Goal: Task Accomplishment & Management: Complete application form

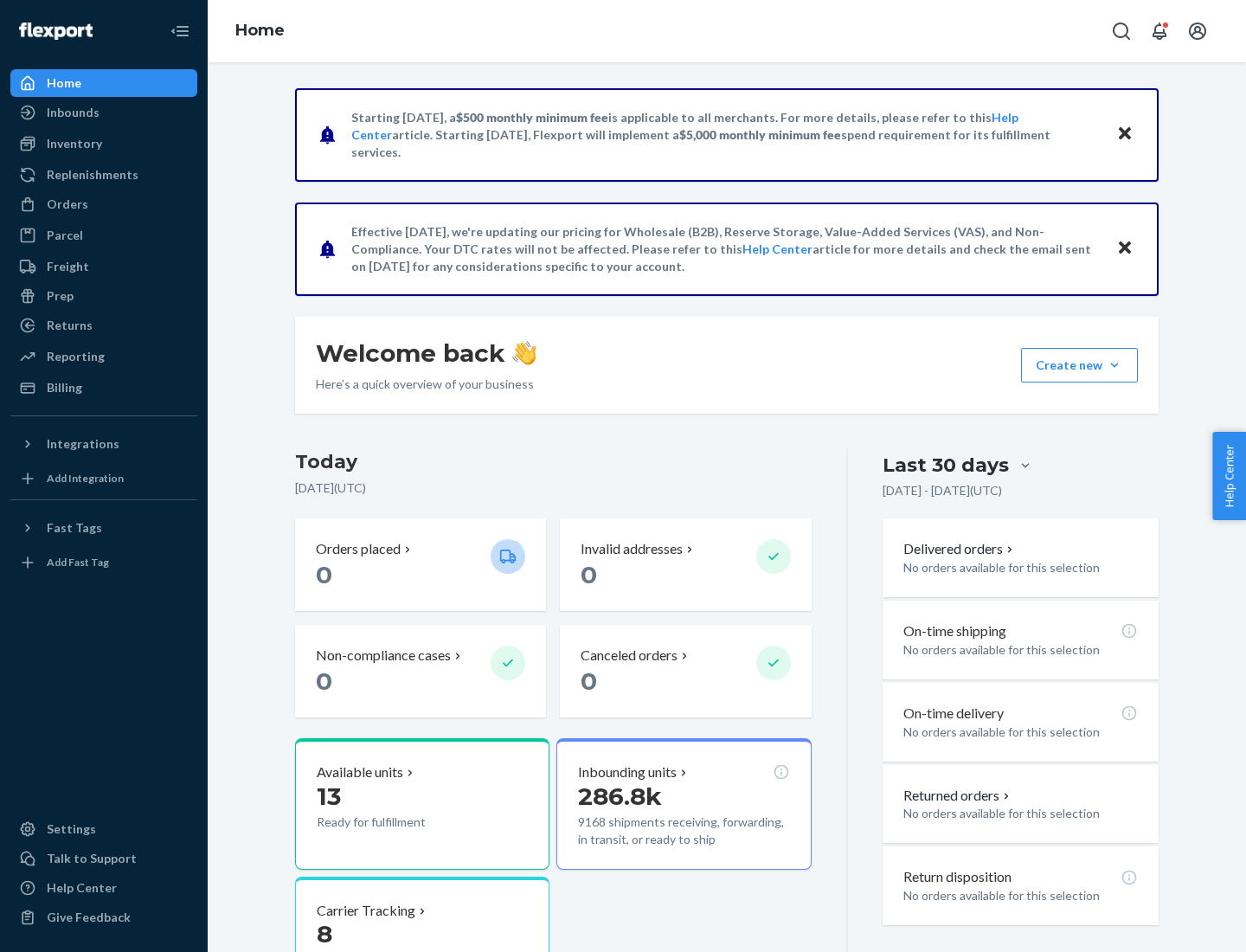
click at [1114, 365] on button "Create new Create new inbound Create new order Create new product" at bounding box center [1080, 365] width 116 height 35
click at [104, 113] on div "Inbounds" at bounding box center [104, 112] width 184 height 25
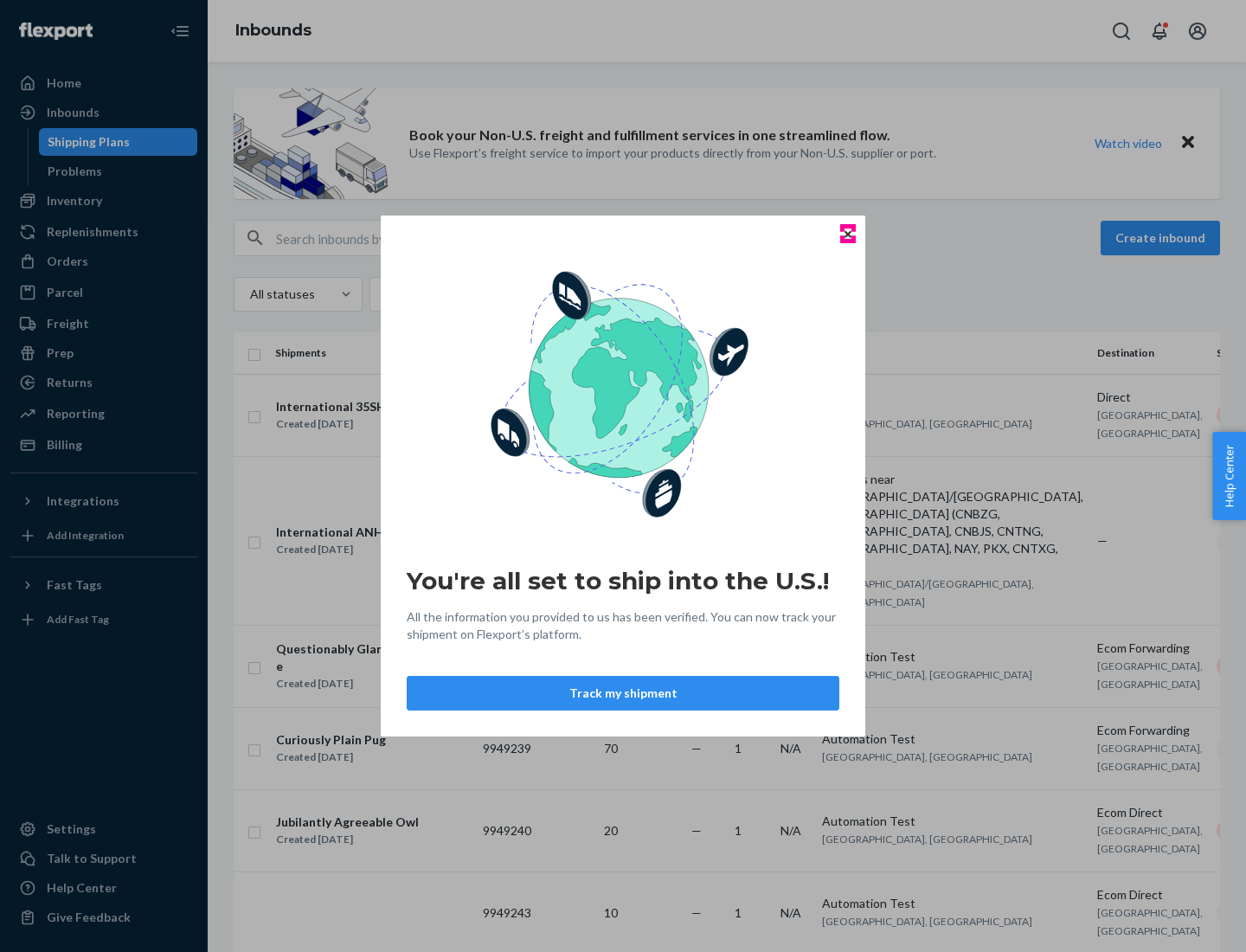
click at [847, 234] on icon "Close" at bounding box center [849, 234] width 7 height 7
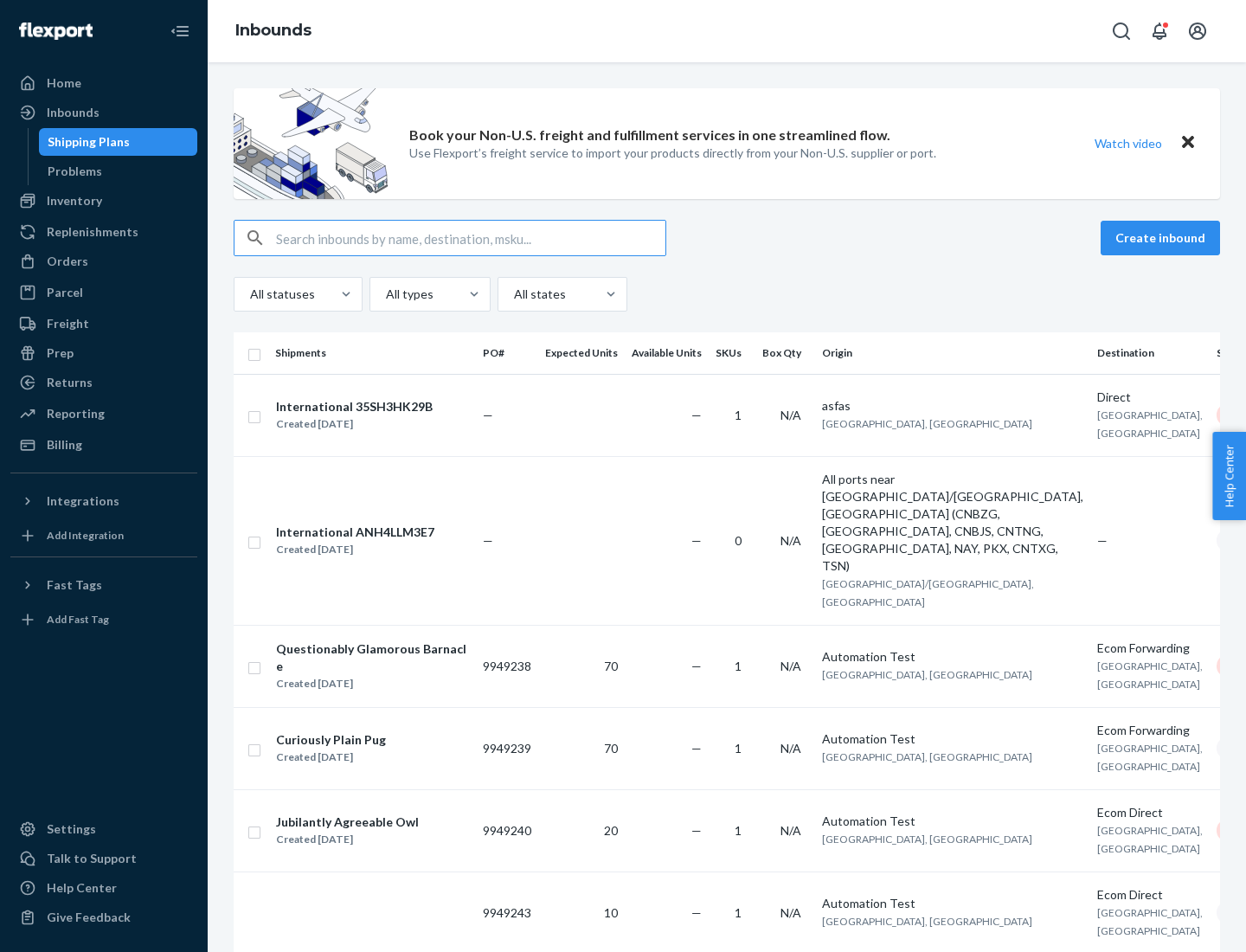
click at [1163, 238] on button "Create inbound" at bounding box center [1160, 238] width 119 height 35
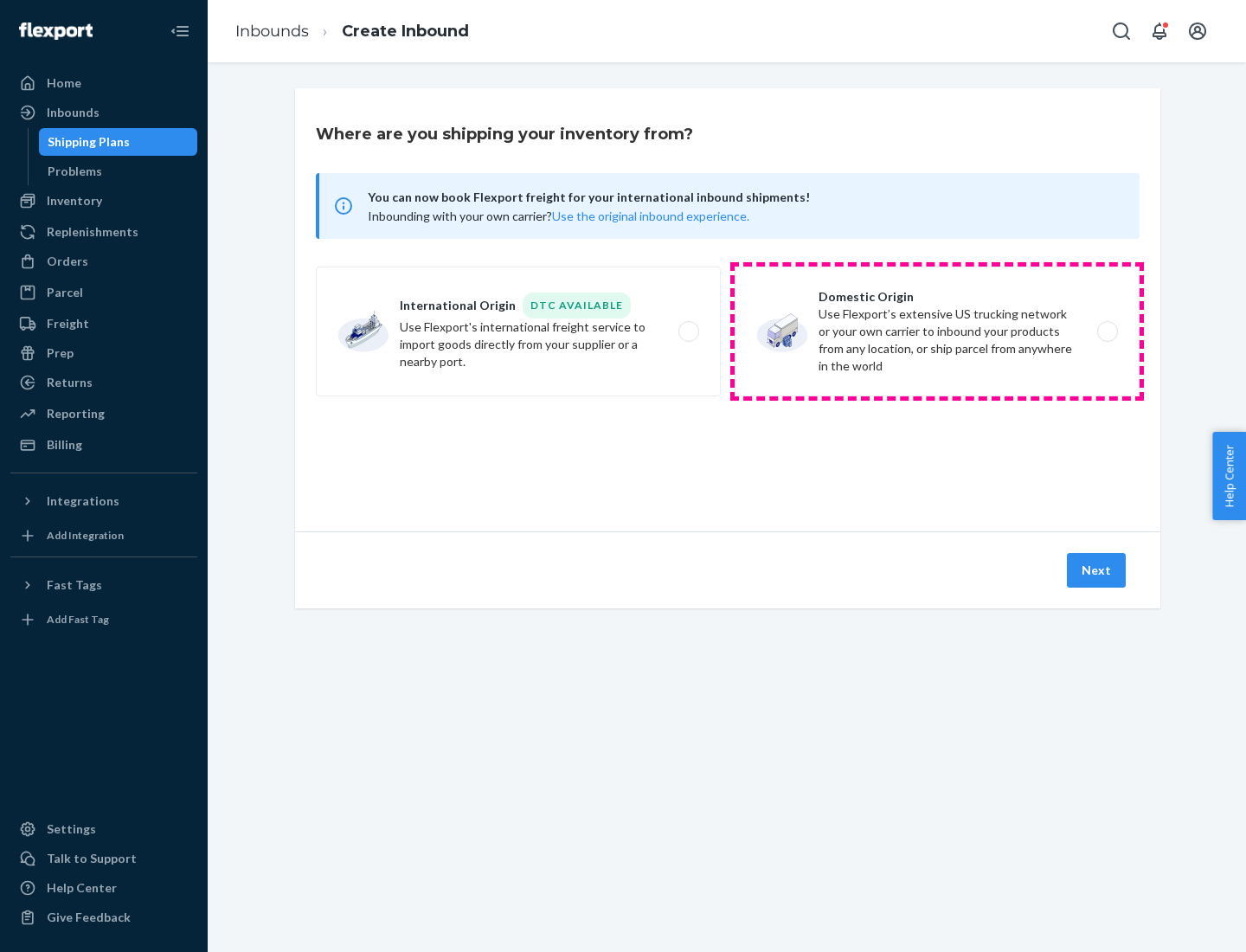
click at [937, 331] on label "Domestic Origin Use Flexport’s extensive US trucking network or your own carrie…" at bounding box center [937, 331] width 405 height 130
click at [1107, 331] on input "Domestic Origin Use Flexport’s extensive US trucking network or your own carrie…" at bounding box center [1112, 332] width 11 height 11
radio input "true"
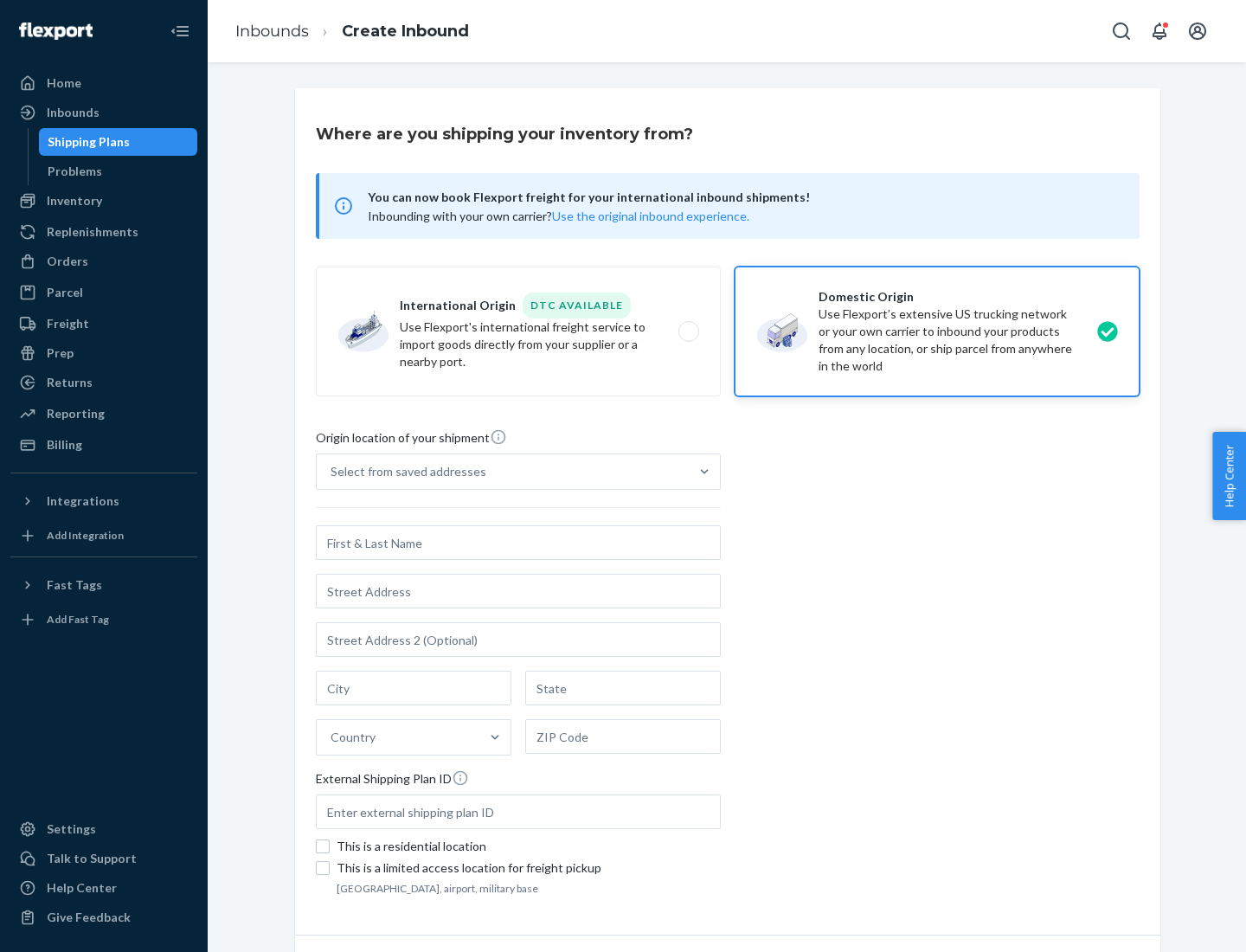
click at [503, 472] on div "Select from saved addresses" at bounding box center [502, 471] width 372 height 35
click at [332, 472] on input "Select from saved addresses" at bounding box center [331, 471] width 2 height 17
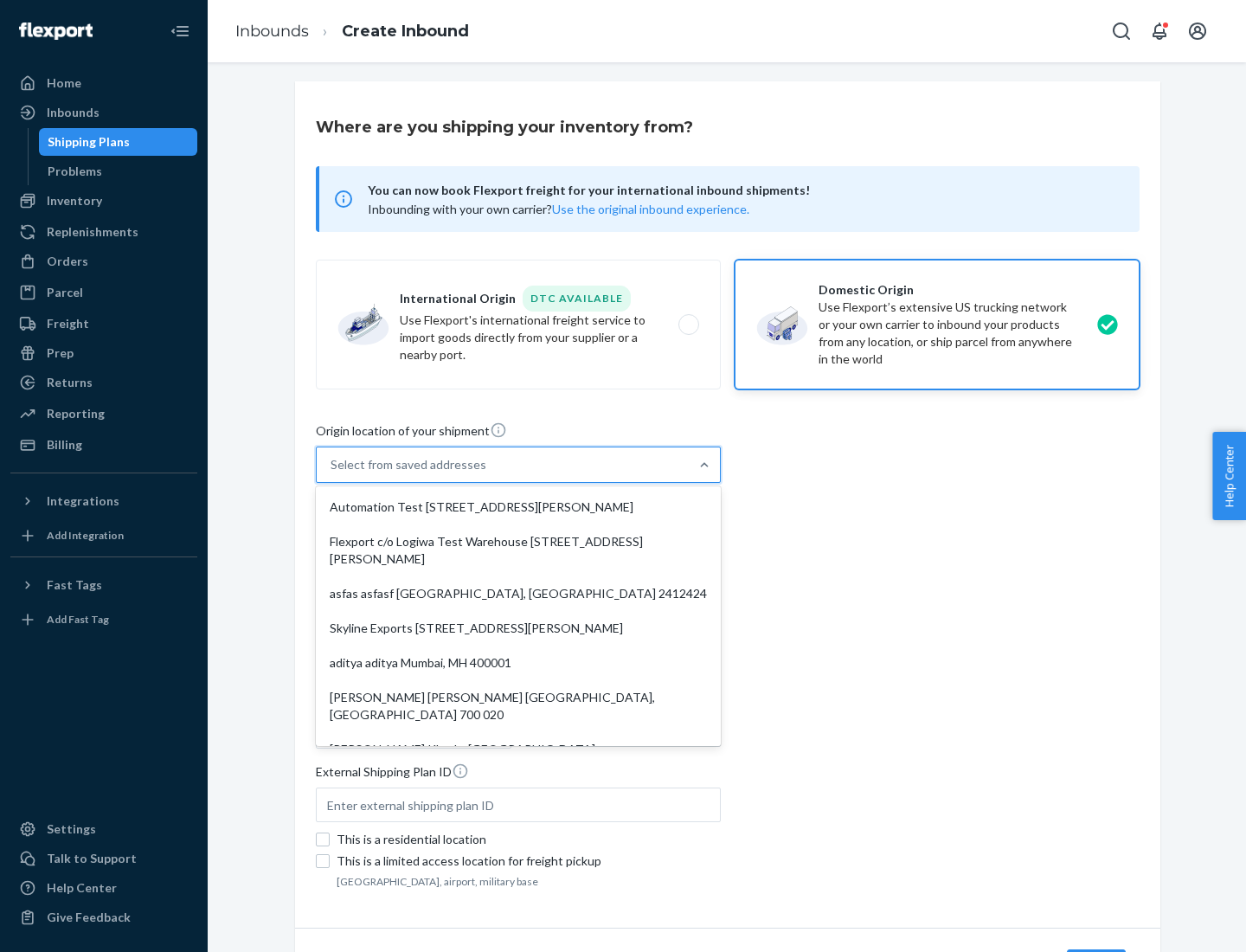
click at [518, 507] on div "Automation Test [STREET_ADDRESS][PERSON_NAME]" at bounding box center [518, 506] width 398 height 35
click at [332, 473] on input "option Automation Test [STREET_ADDRESS][PERSON_NAME]. 9 results available. Use …" at bounding box center [331, 464] width 2 height 17
type input "Automation Test"
type input "9th Floor"
type input "[GEOGRAPHIC_DATA]"
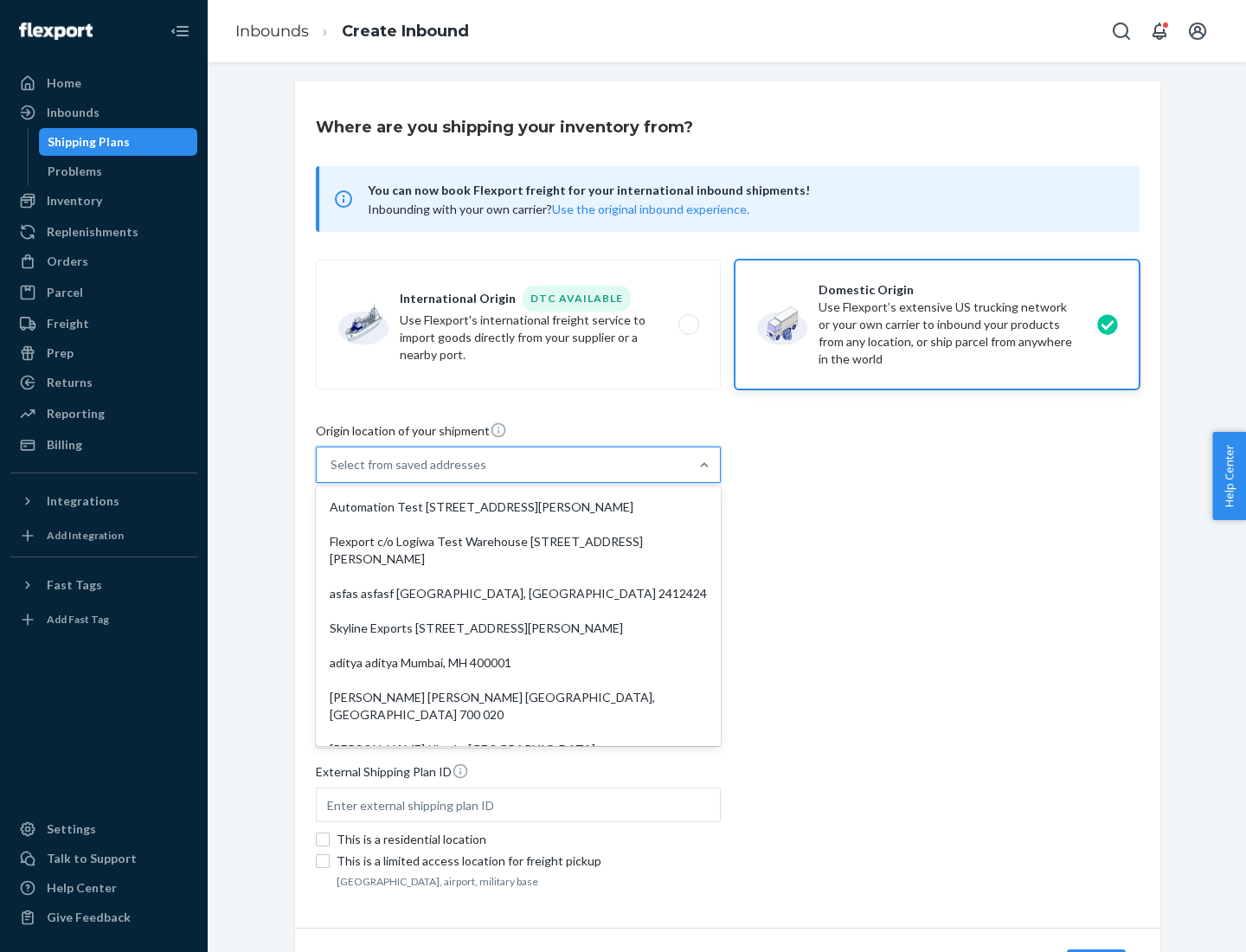
type input "CA"
type input "94104"
type input "[STREET_ADDRESS][PERSON_NAME]"
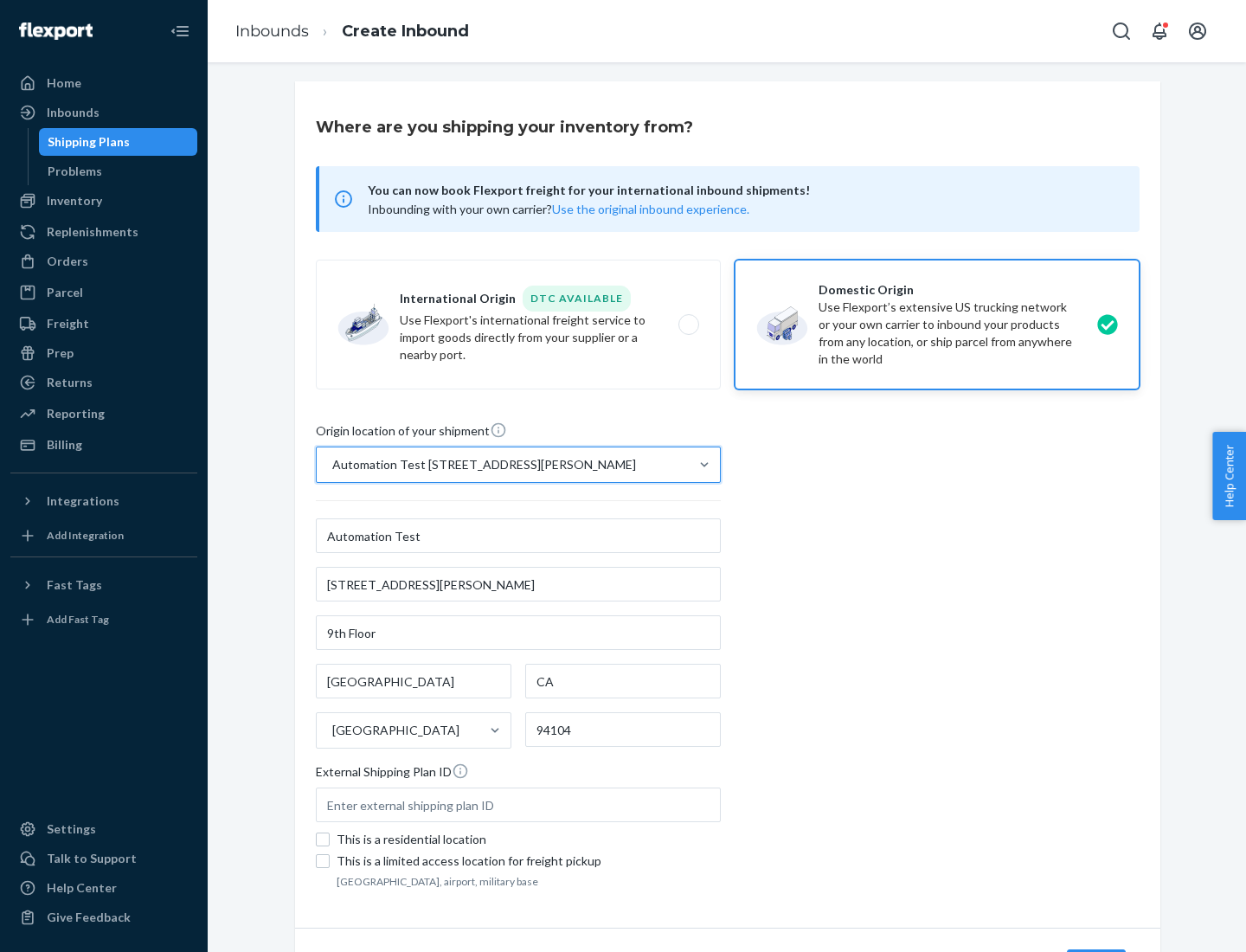
scroll to position [101, 0]
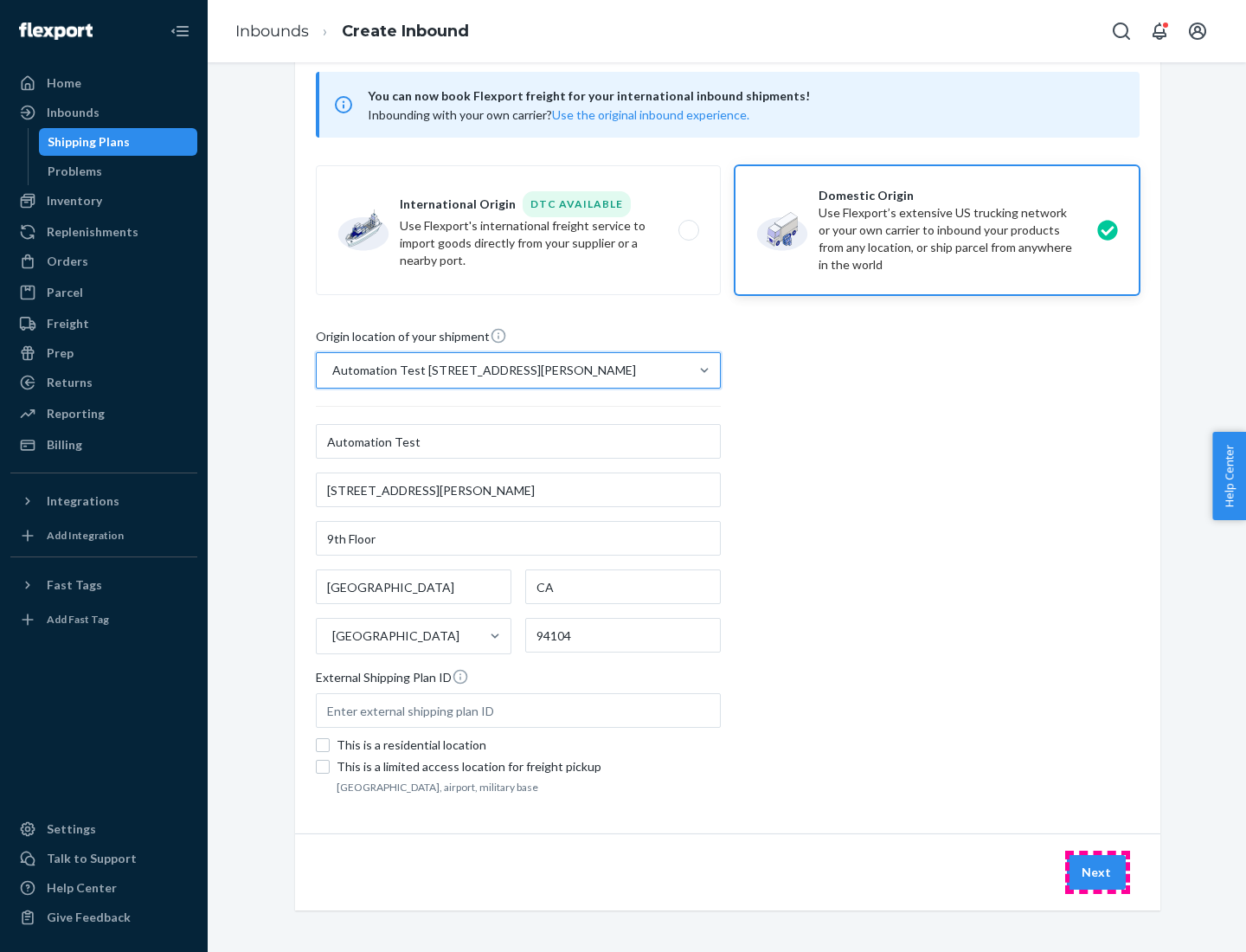
click at [1097, 872] on button "Next" at bounding box center [1096, 872] width 59 height 35
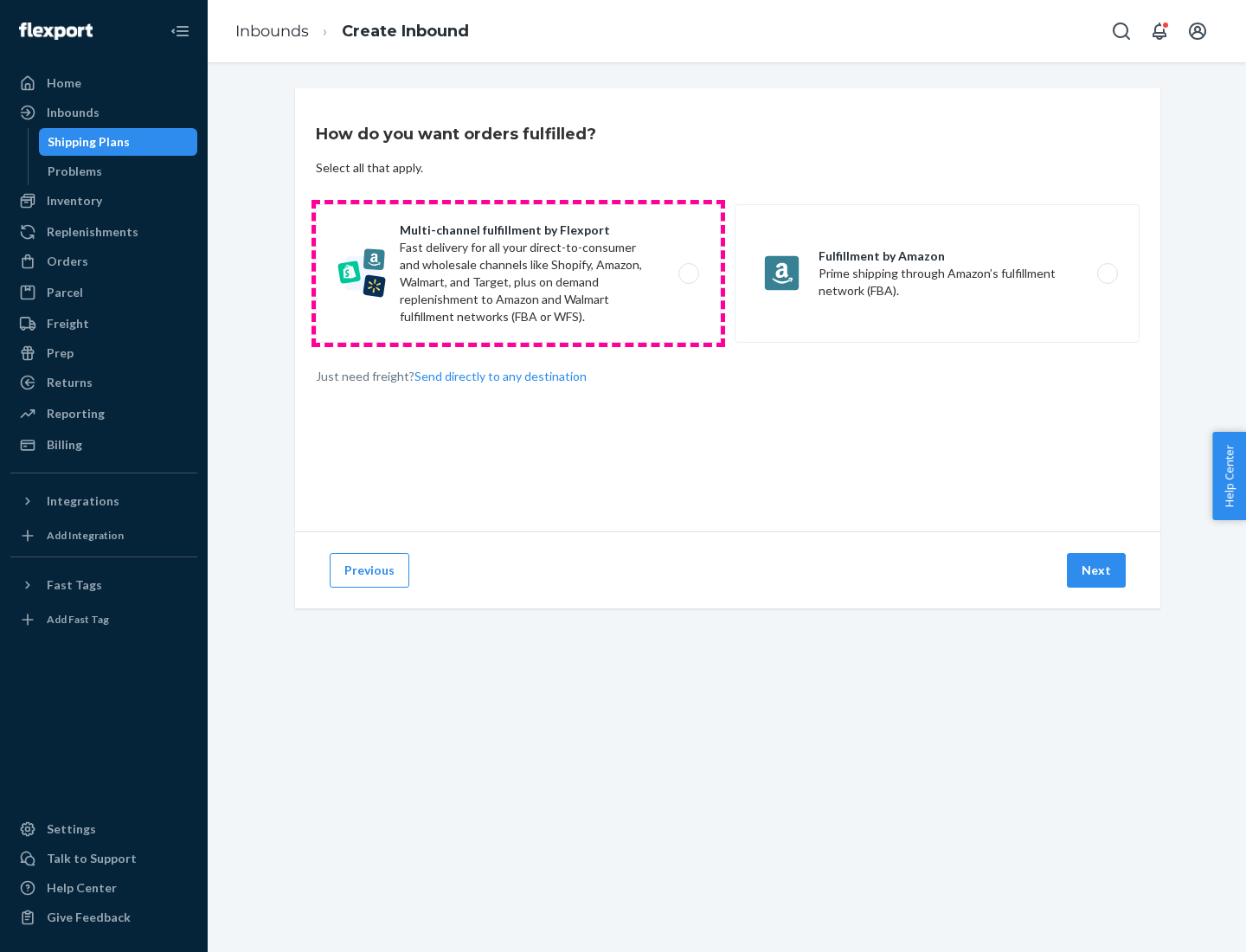
click at [518, 274] on label "Multi-channel fulfillment by Flexport Fast delivery for all your direct-to-cons…" at bounding box center [517, 274] width 405 height 138
click at [688, 274] on input "Multi-channel fulfillment by Flexport Fast delivery for all your direct-to-cons…" at bounding box center [693, 274] width 11 height 11
radio input "true"
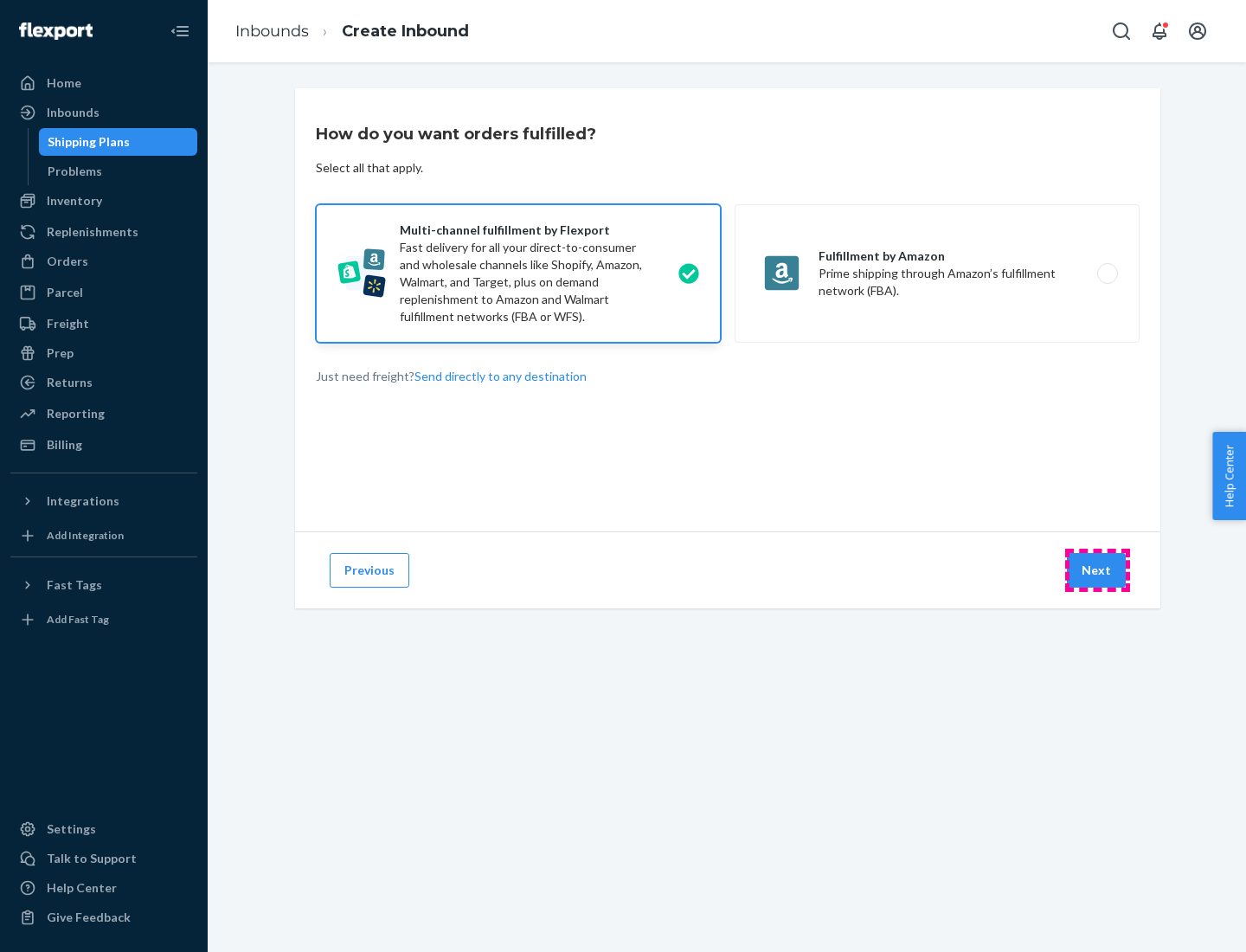
click at [1097, 570] on button "Next" at bounding box center [1096, 570] width 59 height 35
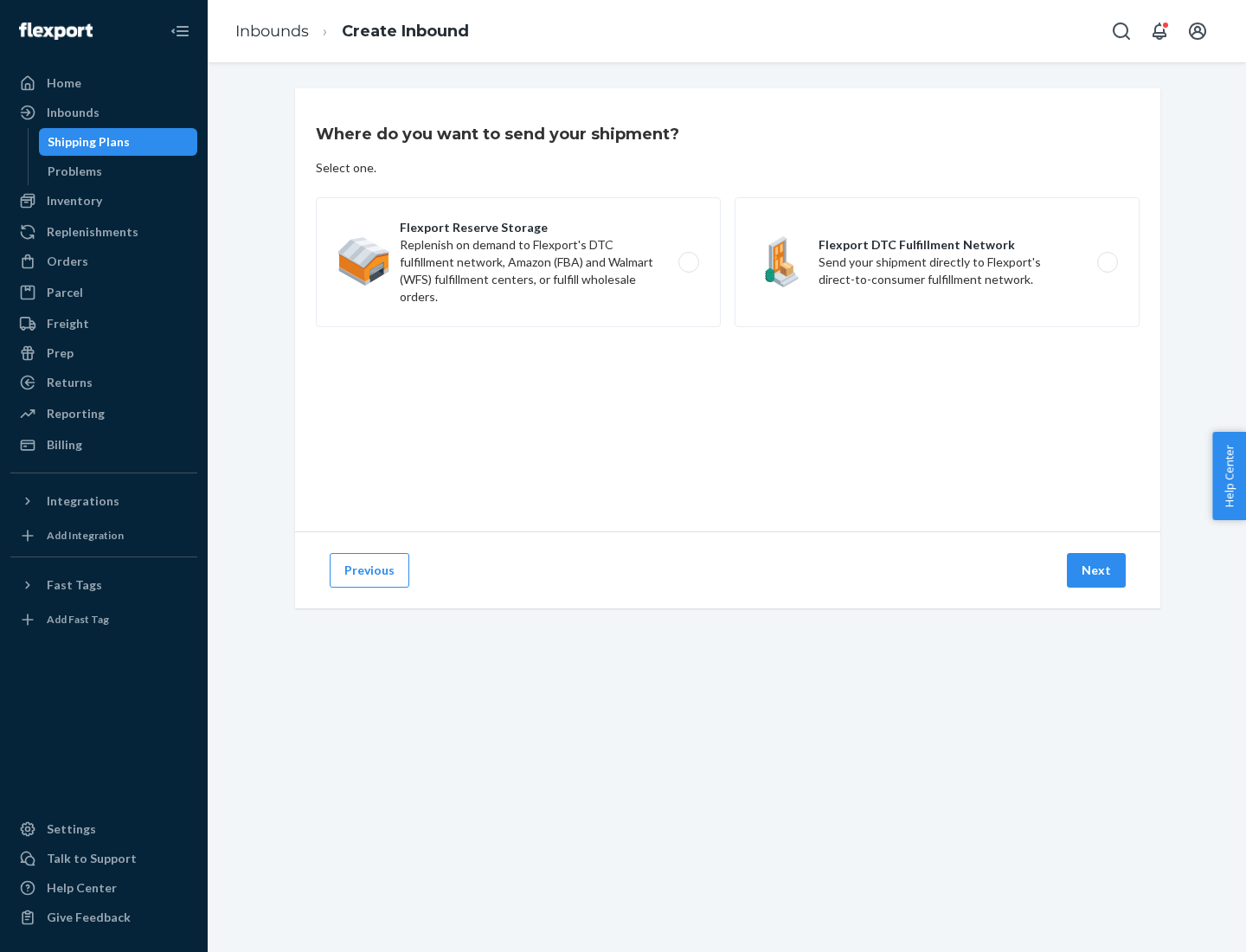
click at [518, 262] on label "Flexport Reserve Storage Replenish on demand to Flexport's DTC fulfillment netw…" at bounding box center [517, 262] width 405 height 130
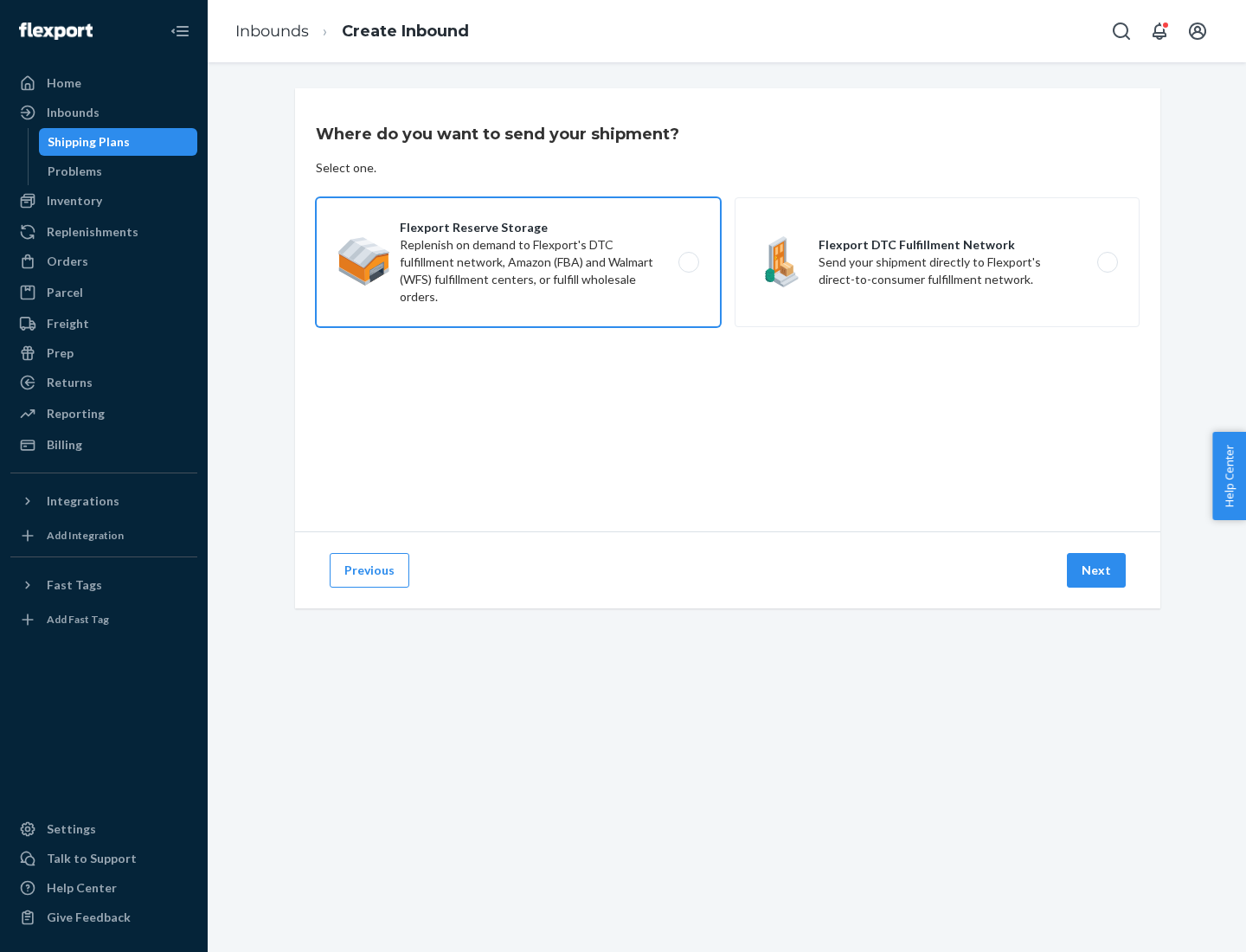
click at [688, 262] on input "Flexport Reserve Storage Replenish on demand to Flexport's DTC fulfillment netw…" at bounding box center [693, 263] width 11 height 11
radio input "true"
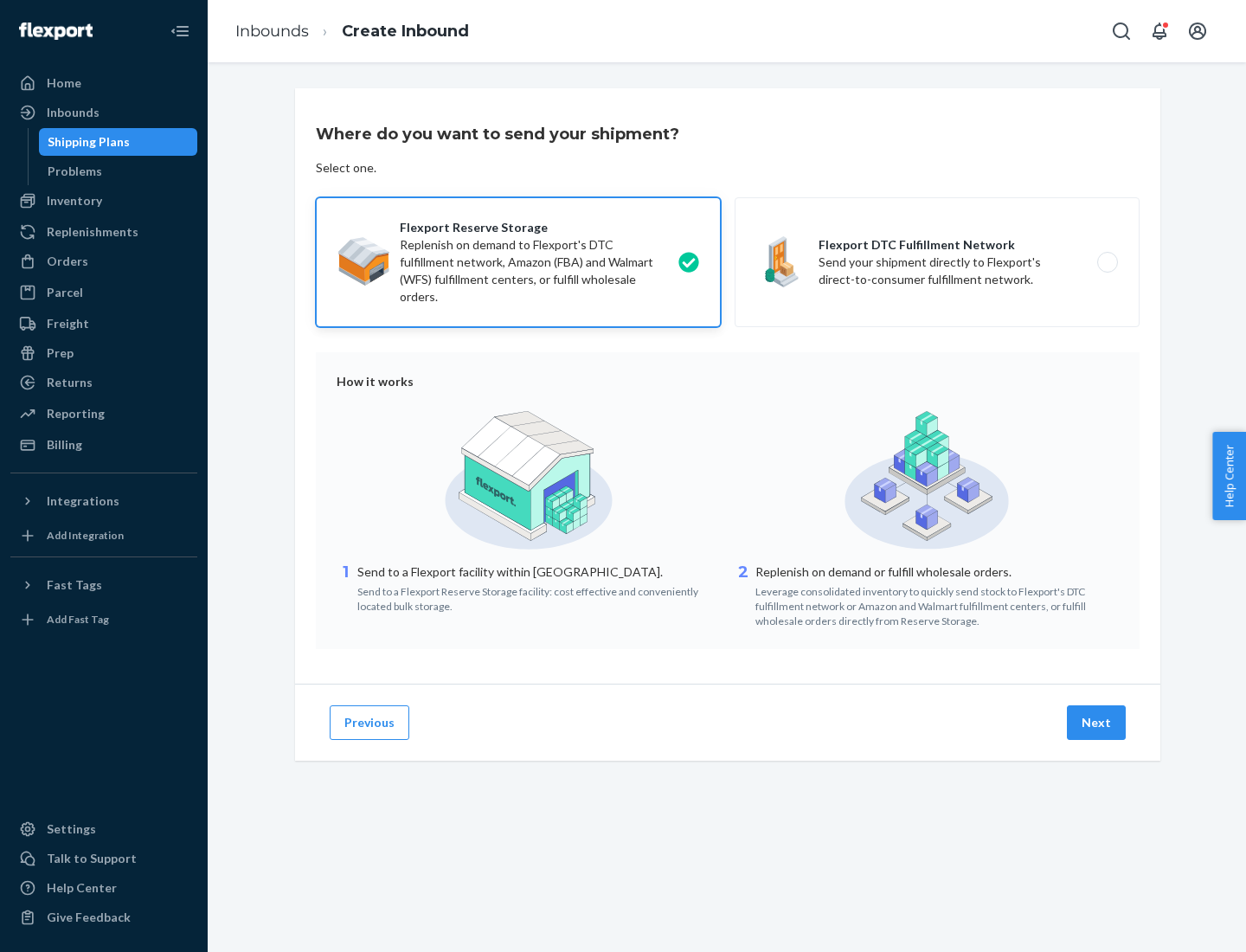
click at [1097, 722] on button "Next" at bounding box center [1096, 722] width 59 height 35
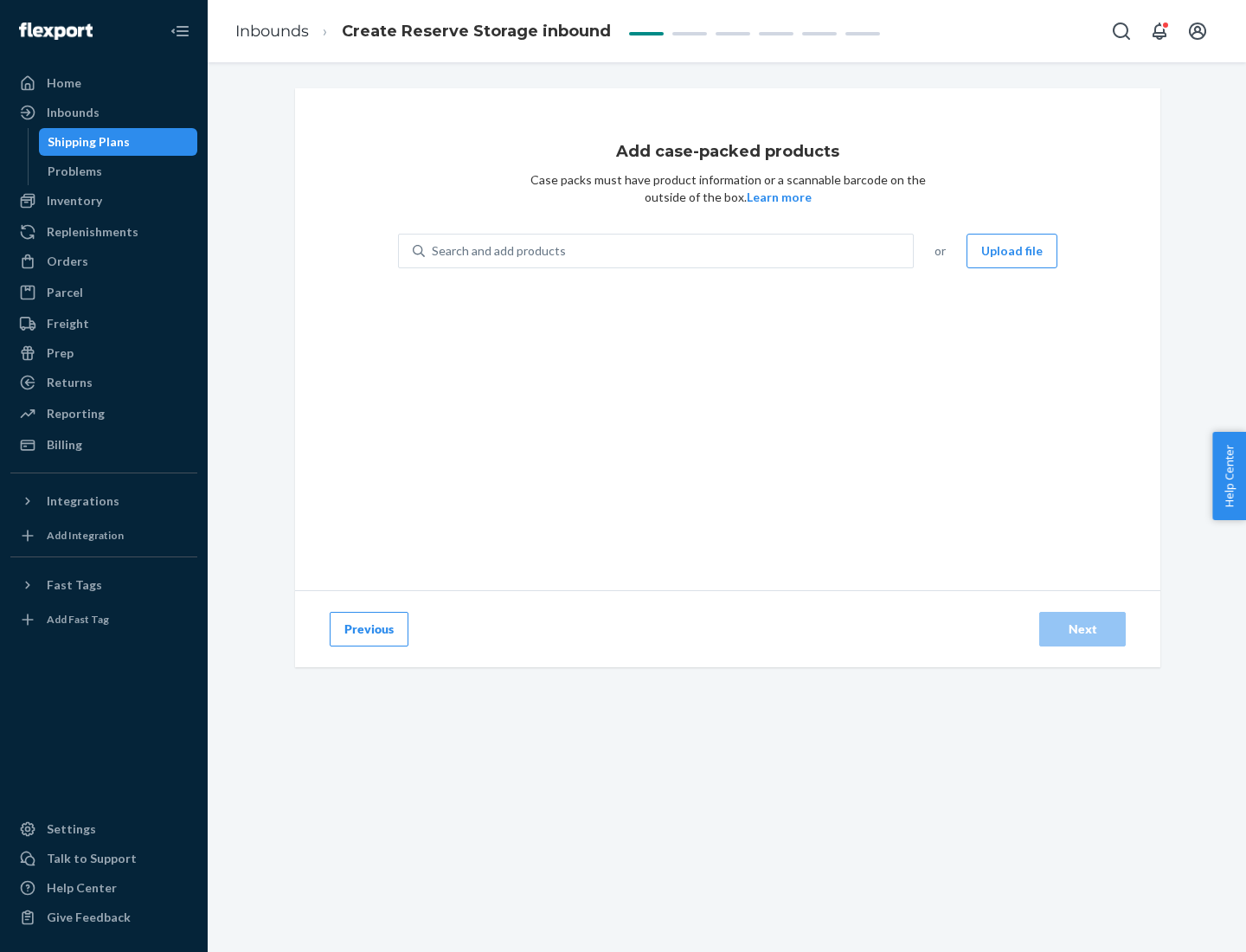
click at [669, 251] on div "Search and add products" at bounding box center [668, 251] width 488 height 31
click at [434, 251] on input "Search and add products" at bounding box center [433, 250] width 2 height 17
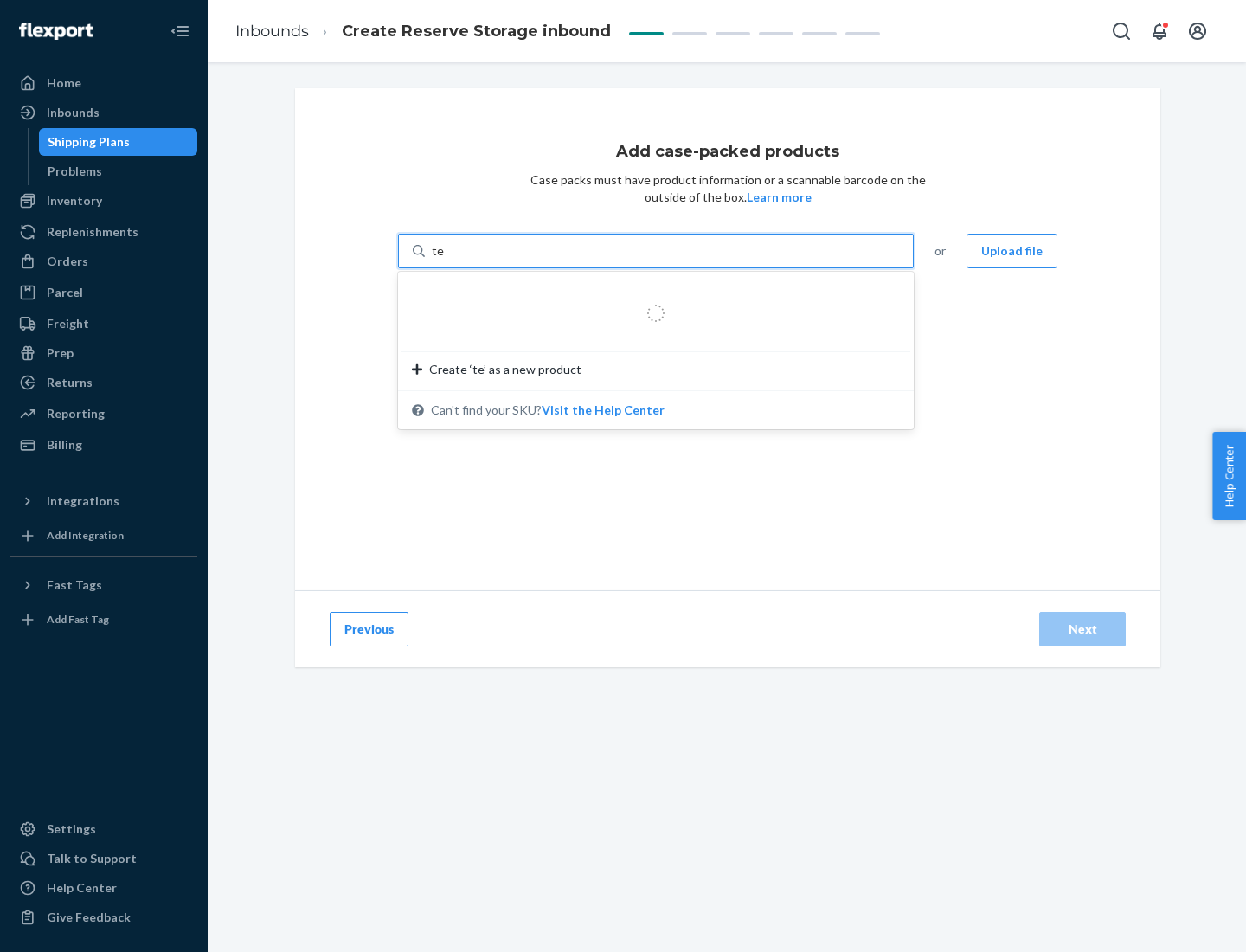
type input "test-syn"
click at [649, 293] on div "test - syn - test" at bounding box center [648, 292] width 474 height 17
click at [477, 259] on input "test-syn" at bounding box center [454, 250] width 45 height 17
type input "1"
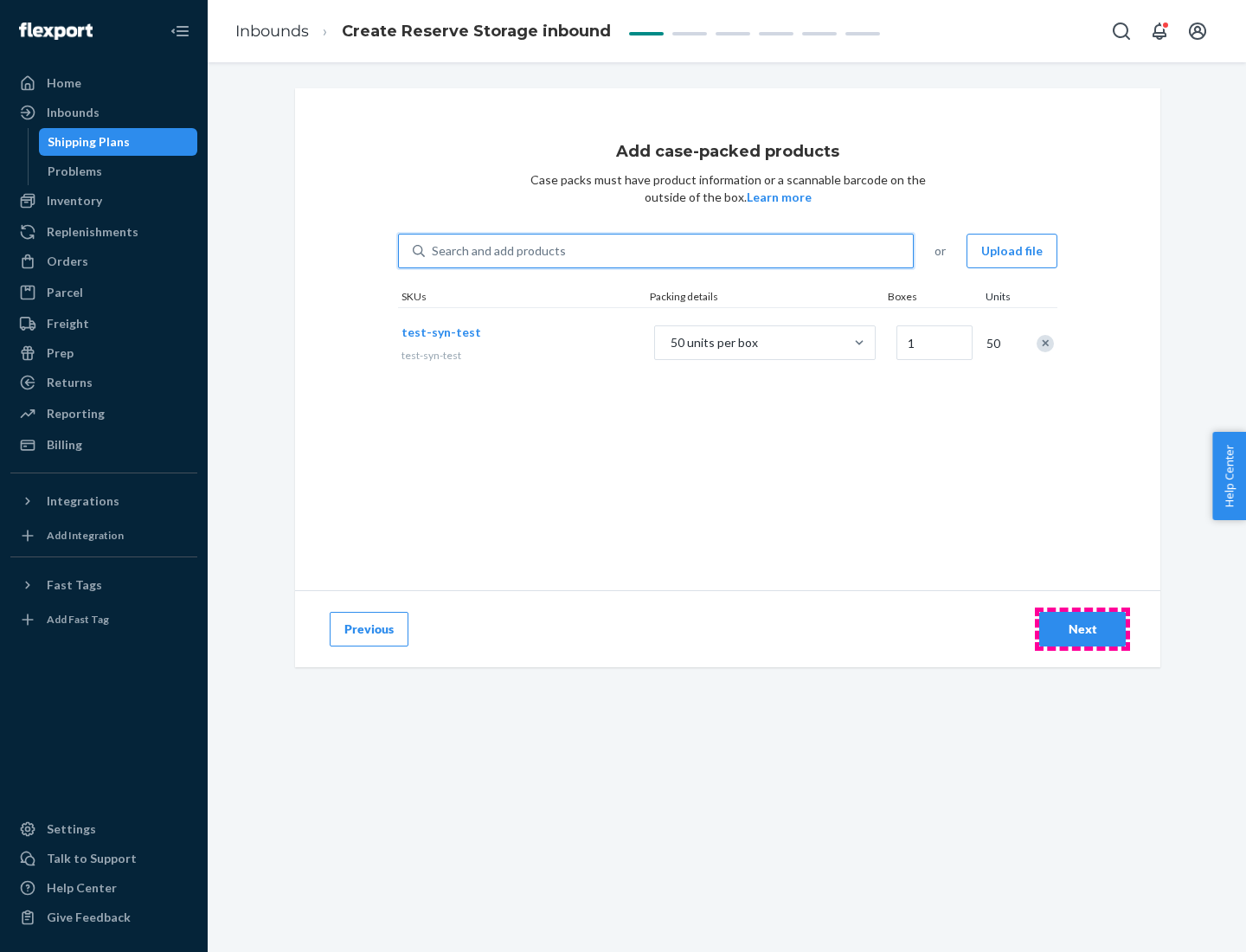
click at [1082, 629] on div "Next" at bounding box center [1082, 628] width 57 height 17
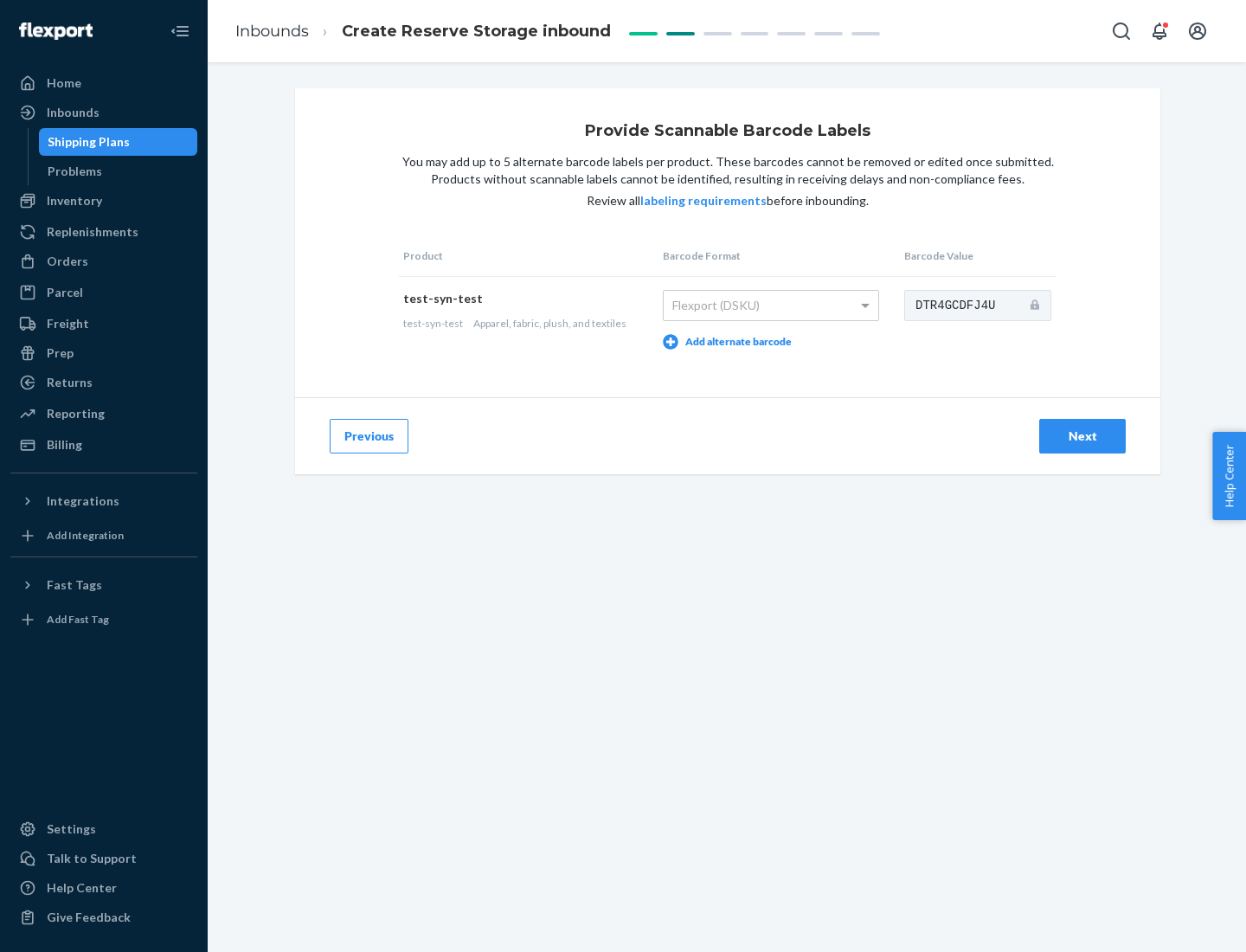
click at [1082, 436] on div "Next" at bounding box center [1082, 436] width 57 height 17
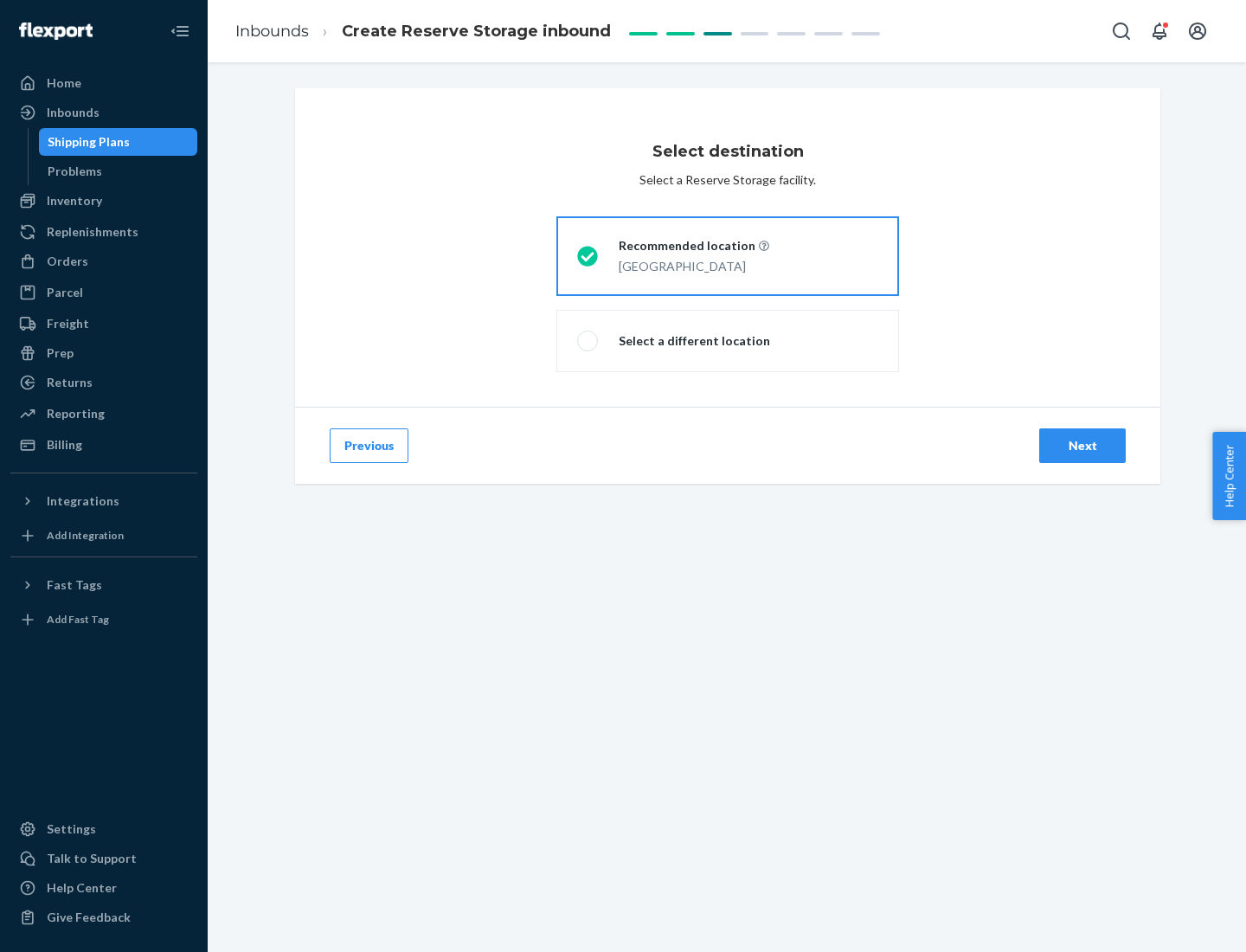
click at [1082, 446] on div "Next" at bounding box center [1082, 445] width 57 height 17
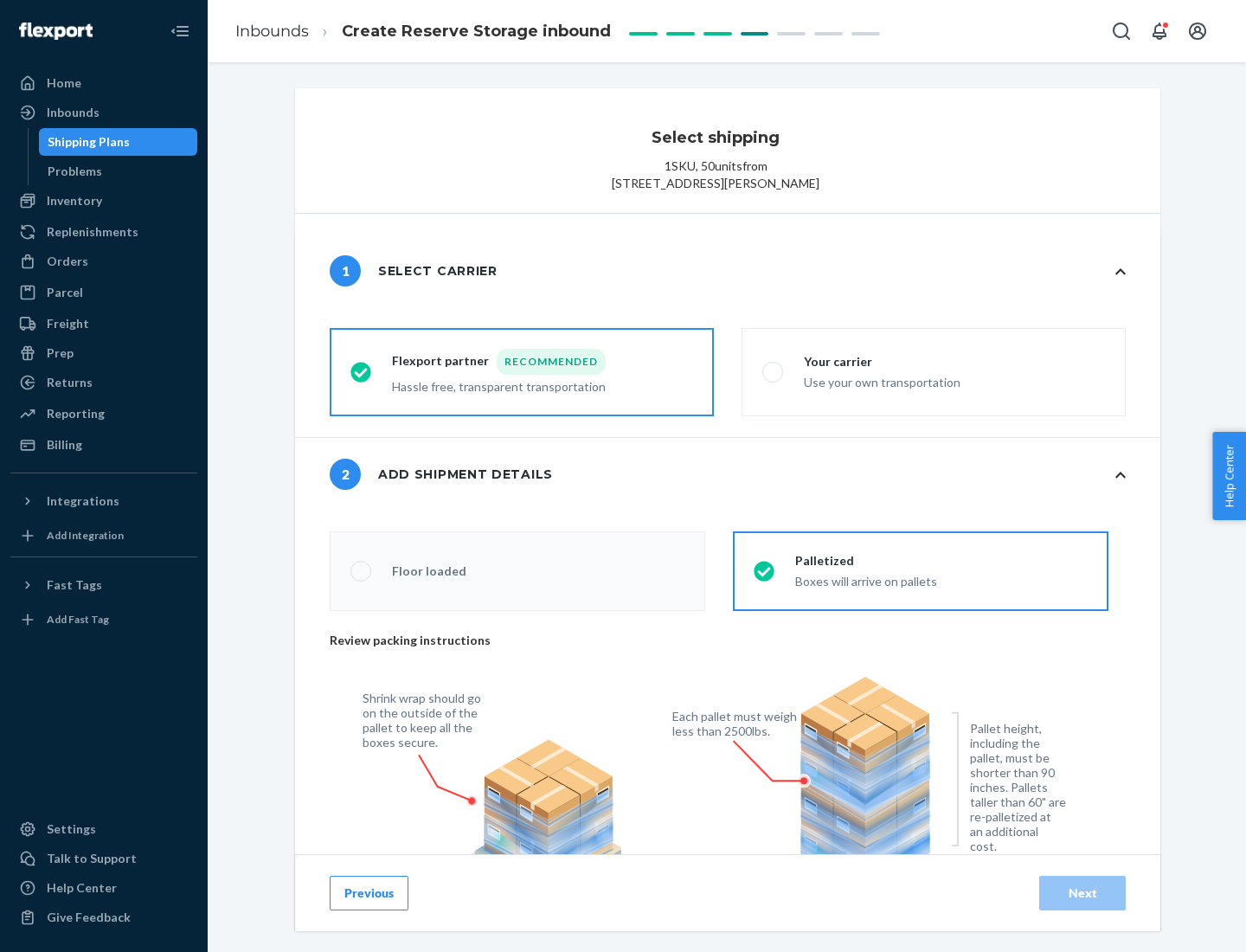
radio input "false"
type input "1"
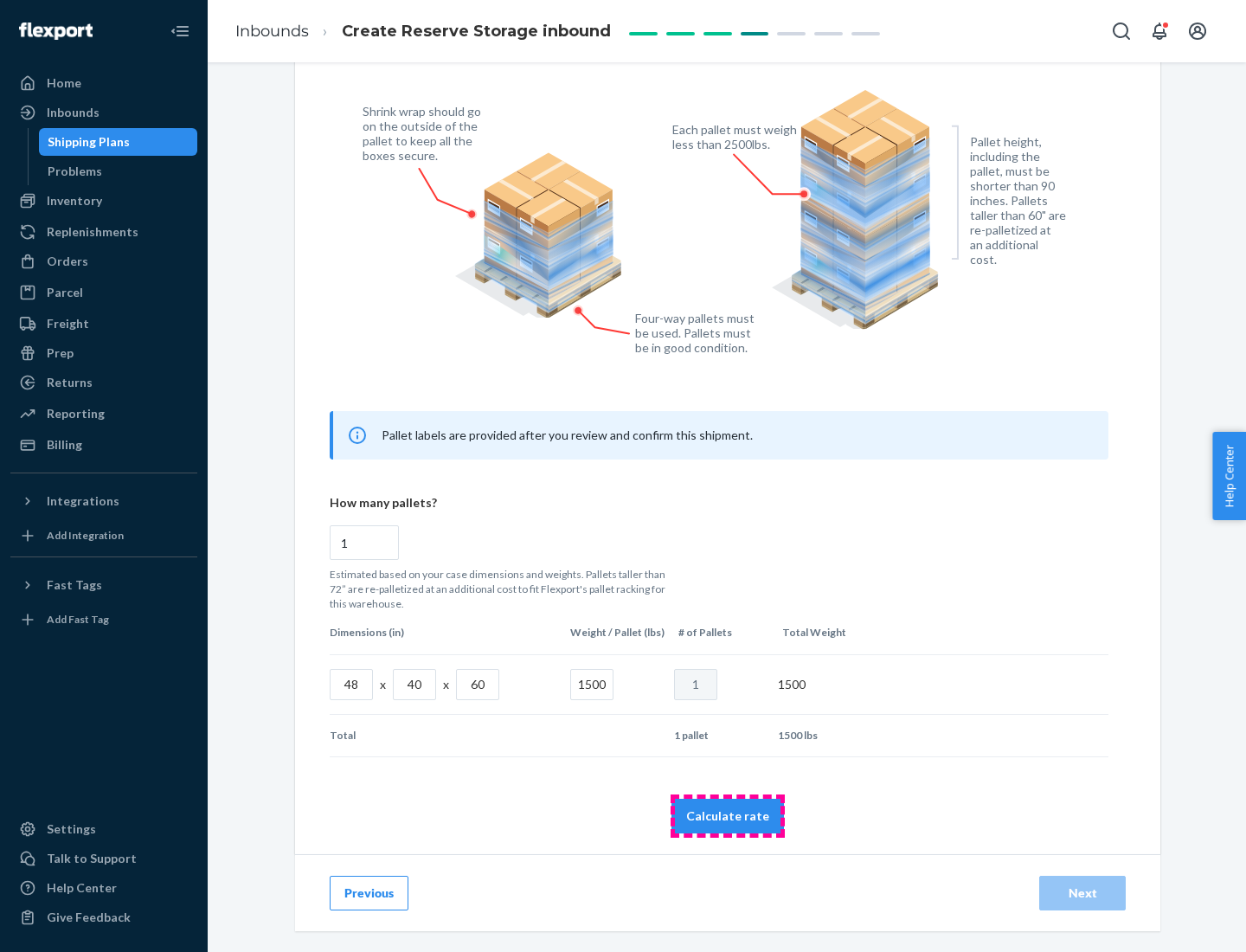
click at [728, 815] on button "Calculate rate" at bounding box center [728, 816] width 113 height 35
radio input "false"
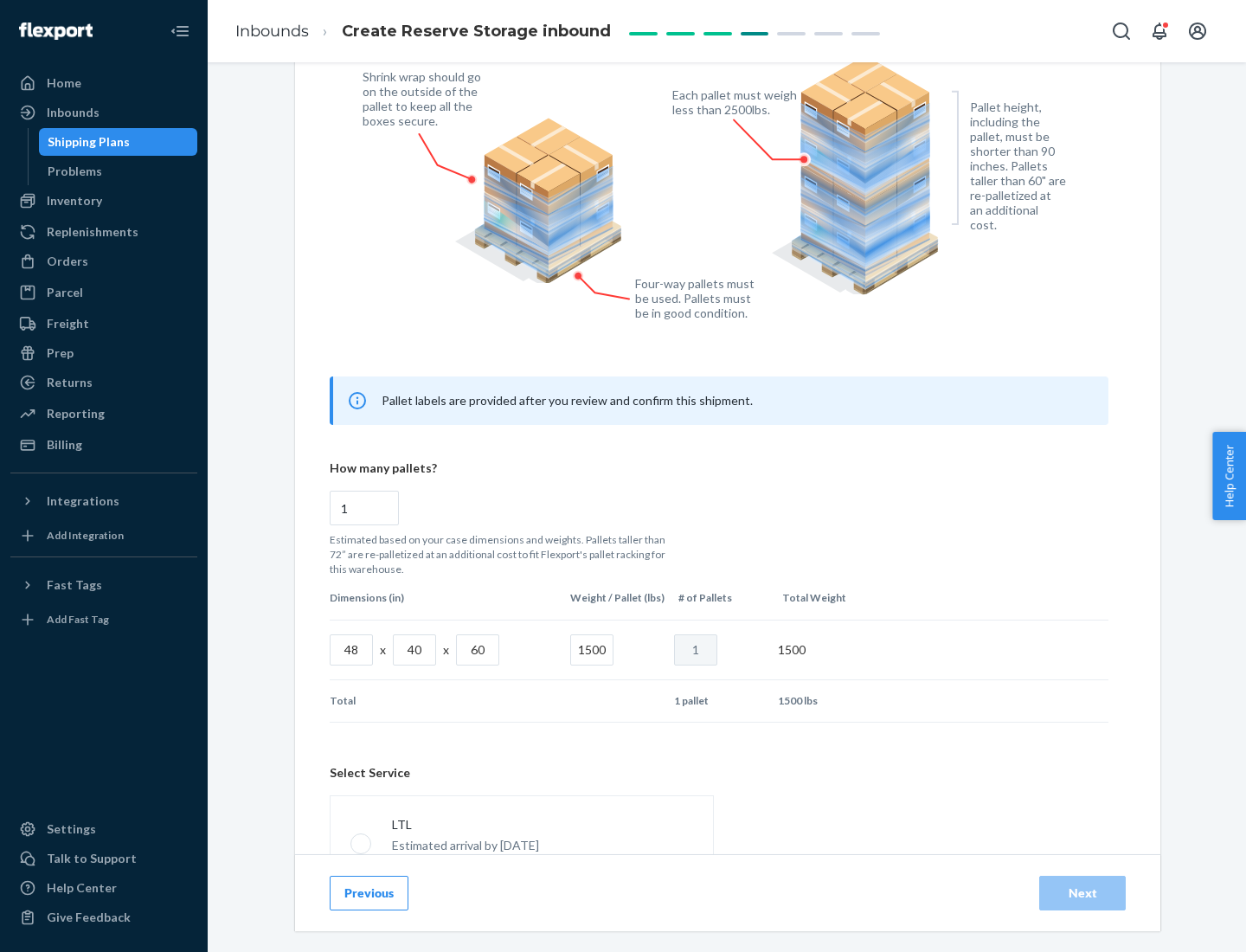
scroll to position [765, 0]
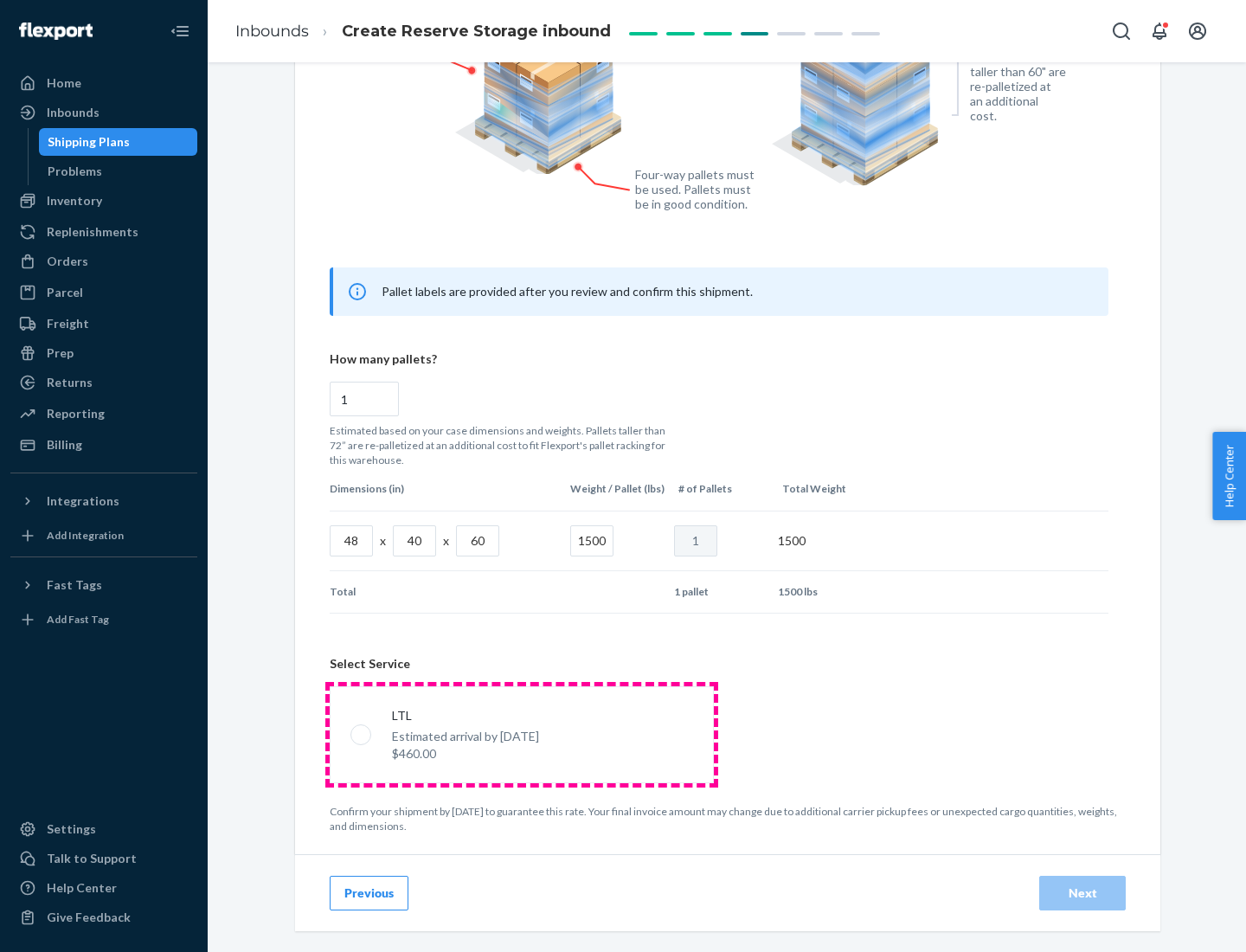
click at [521, 734] on p "Estimated arrival by [DATE]" at bounding box center [466, 736] width 147 height 17
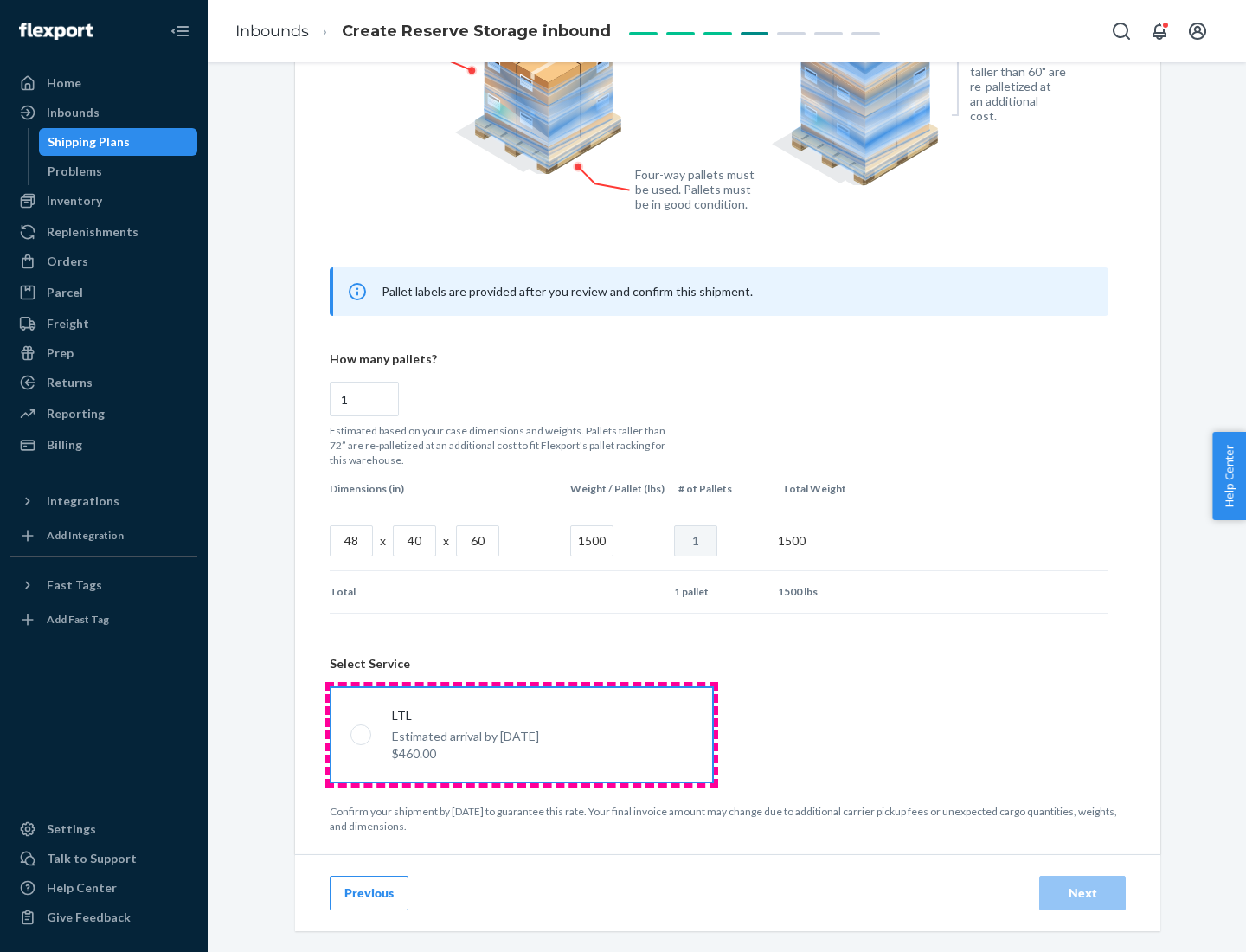
click at [362, 734] on input "LTL Estimated arrival by [DATE] $460.00" at bounding box center [356, 734] width 11 height 11
radio input "true"
radio input "false"
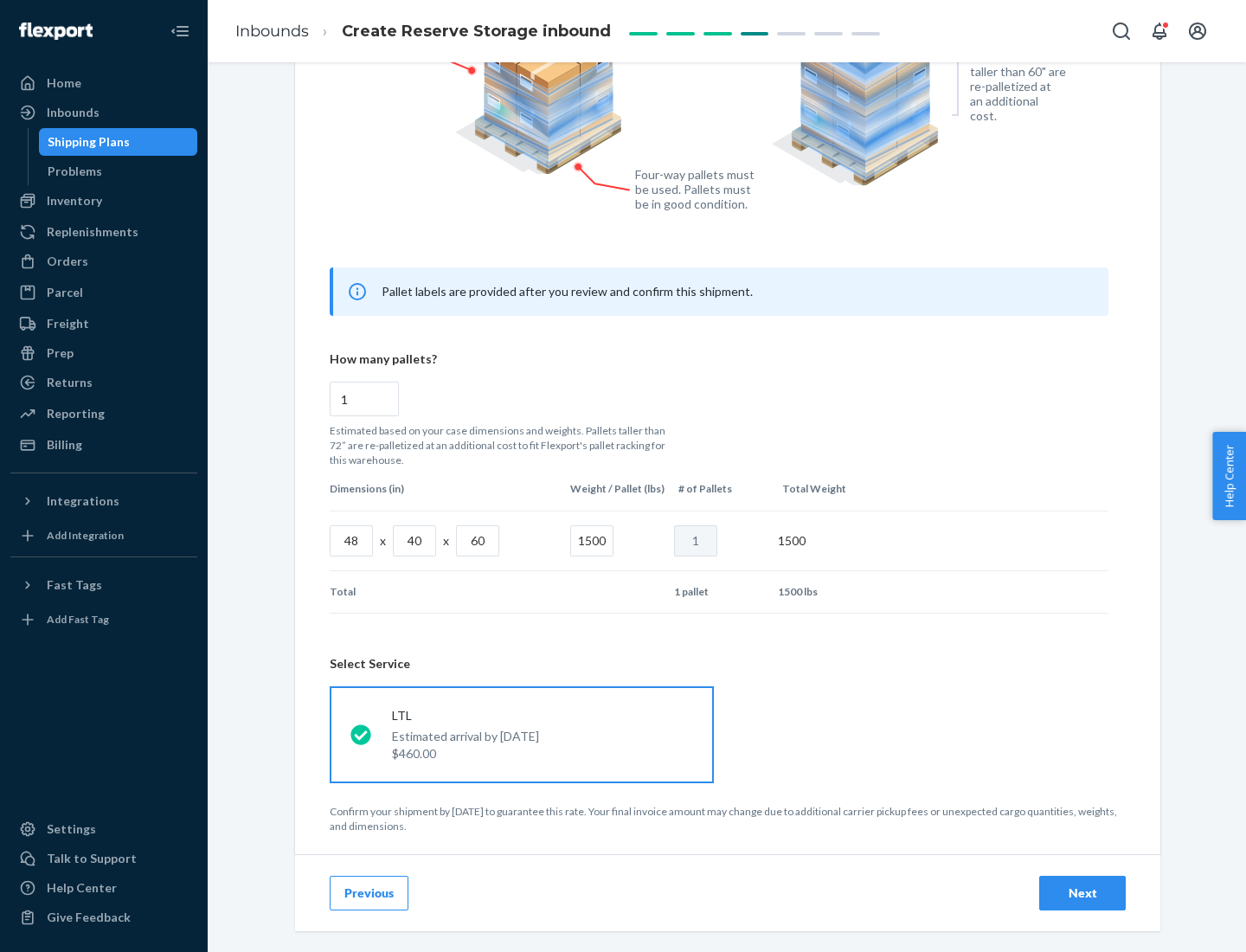
click at [1082, 892] on div "Next" at bounding box center [1082, 892] width 57 height 17
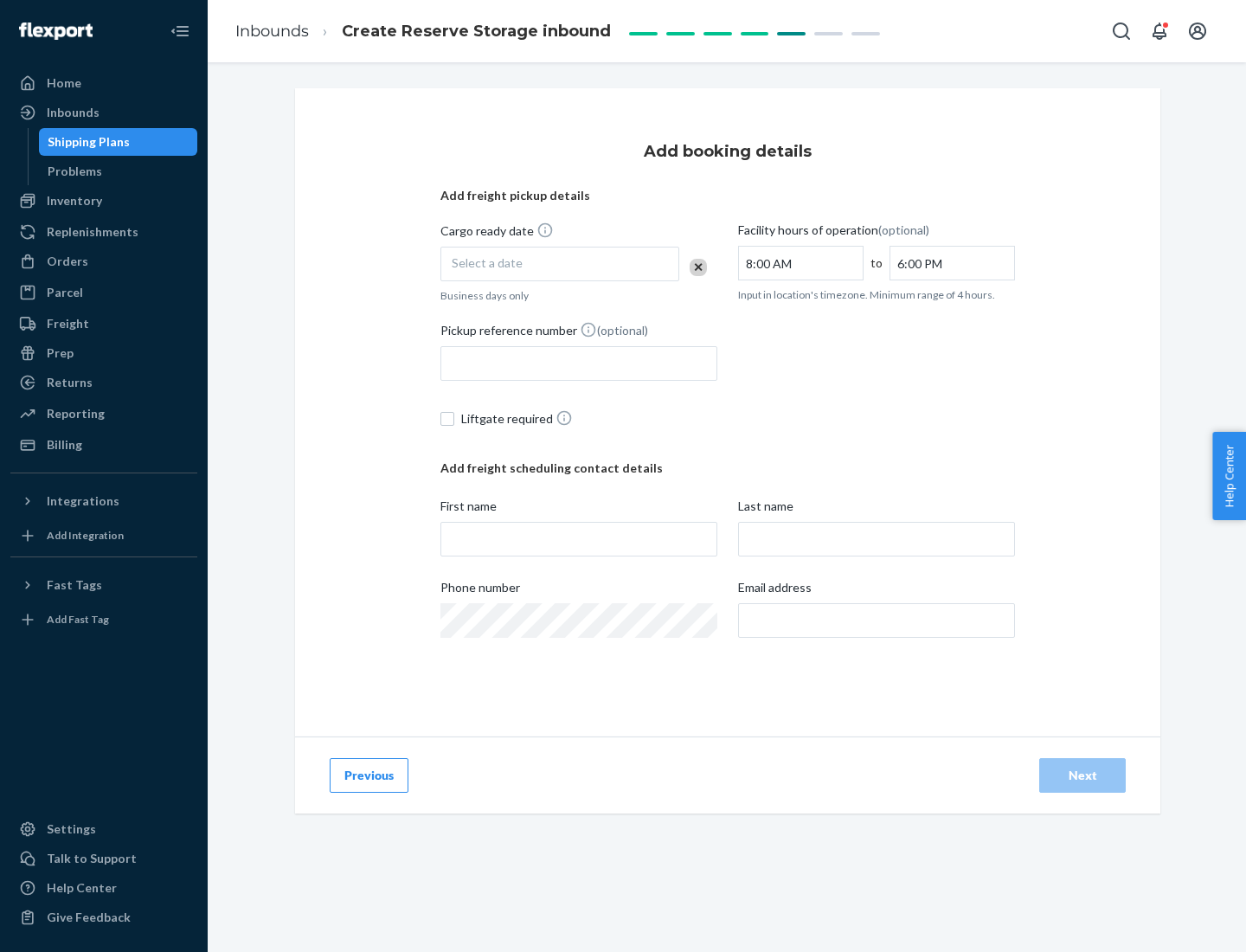
click at [560, 264] on div "Select a date" at bounding box center [559, 264] width 239 height 35
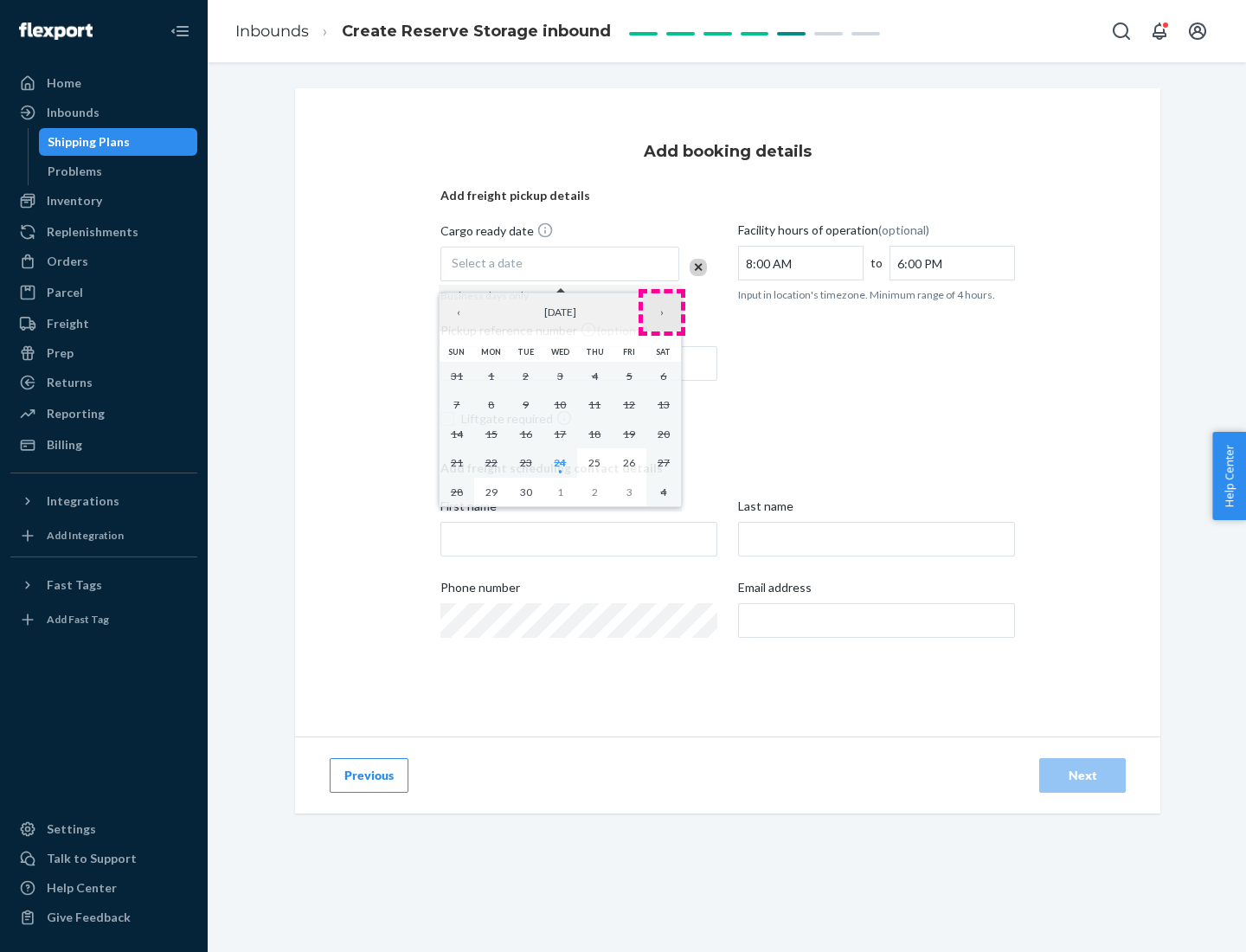
click at [662, 312] on button "›" at bounding box center [662, 313] width 38 height 38
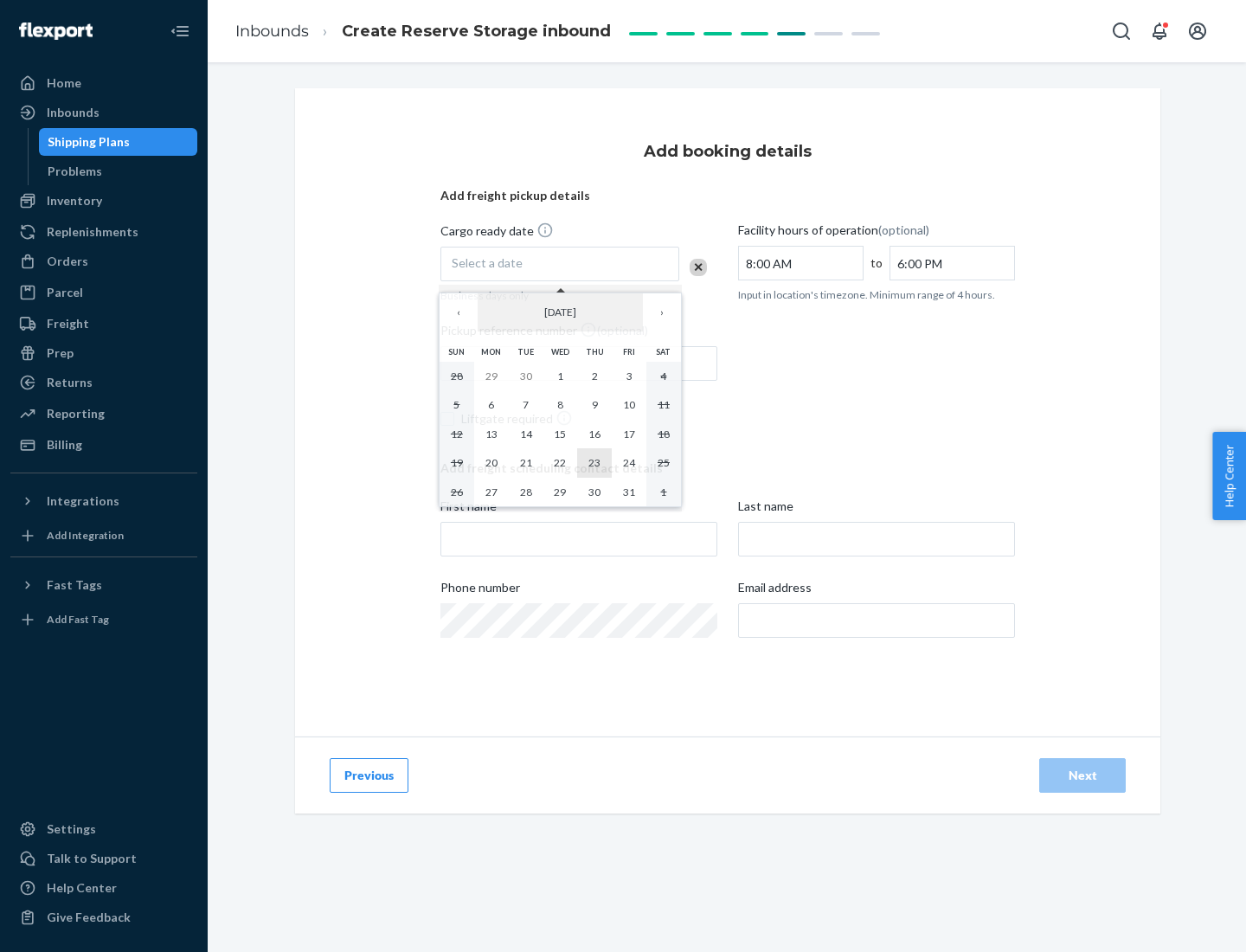
click at [595, 462] on abbr "23" at bounding box center [594, 462] width 12 height 13
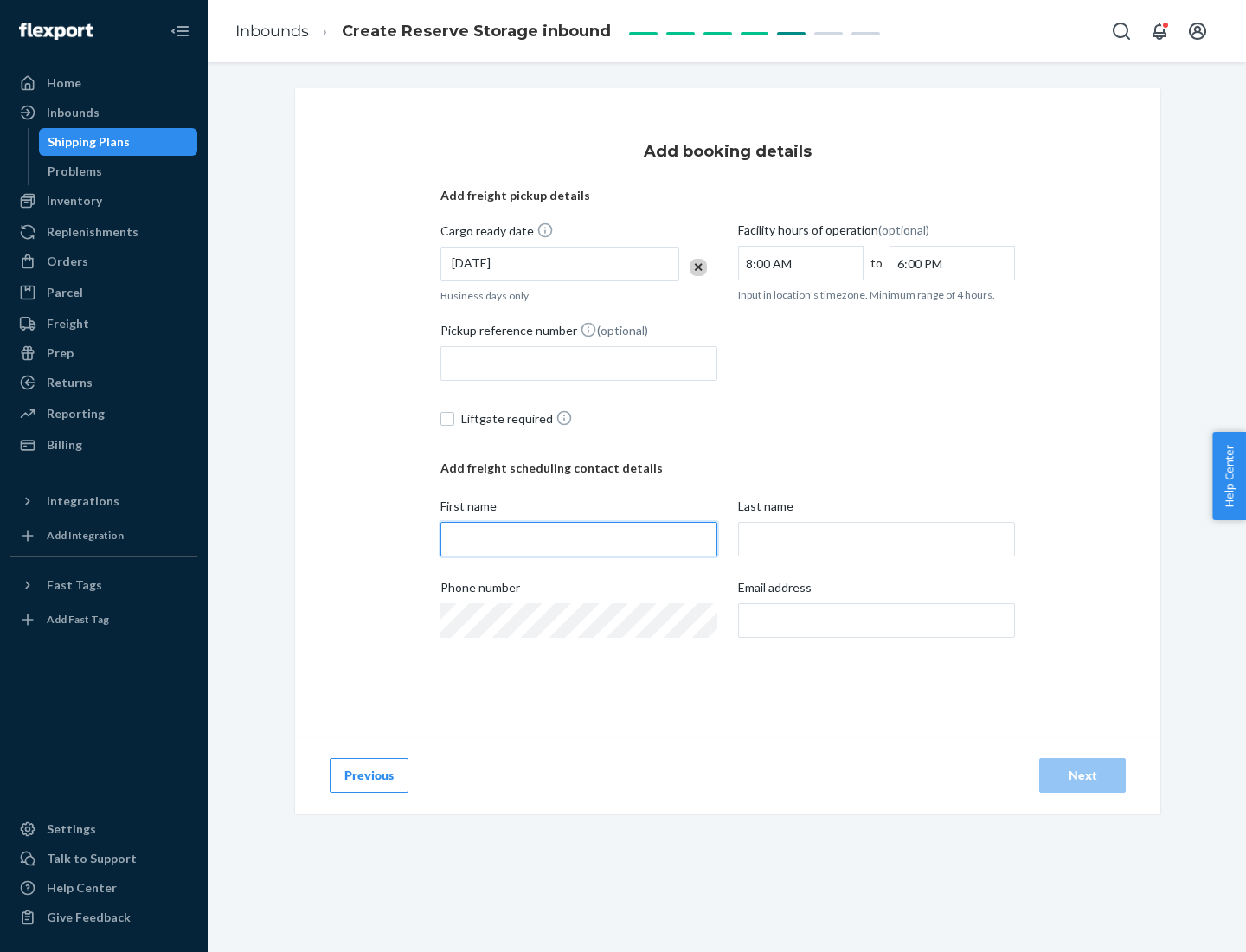
click at [578, 539] on input "First name" at bounding box center [578, 539] width 276 height 35
type input "[PERSON_NAME]"
click at [877, 539] on input "Last name" at bounding box center [877, 539] width 276 height 35
type input "Doe"
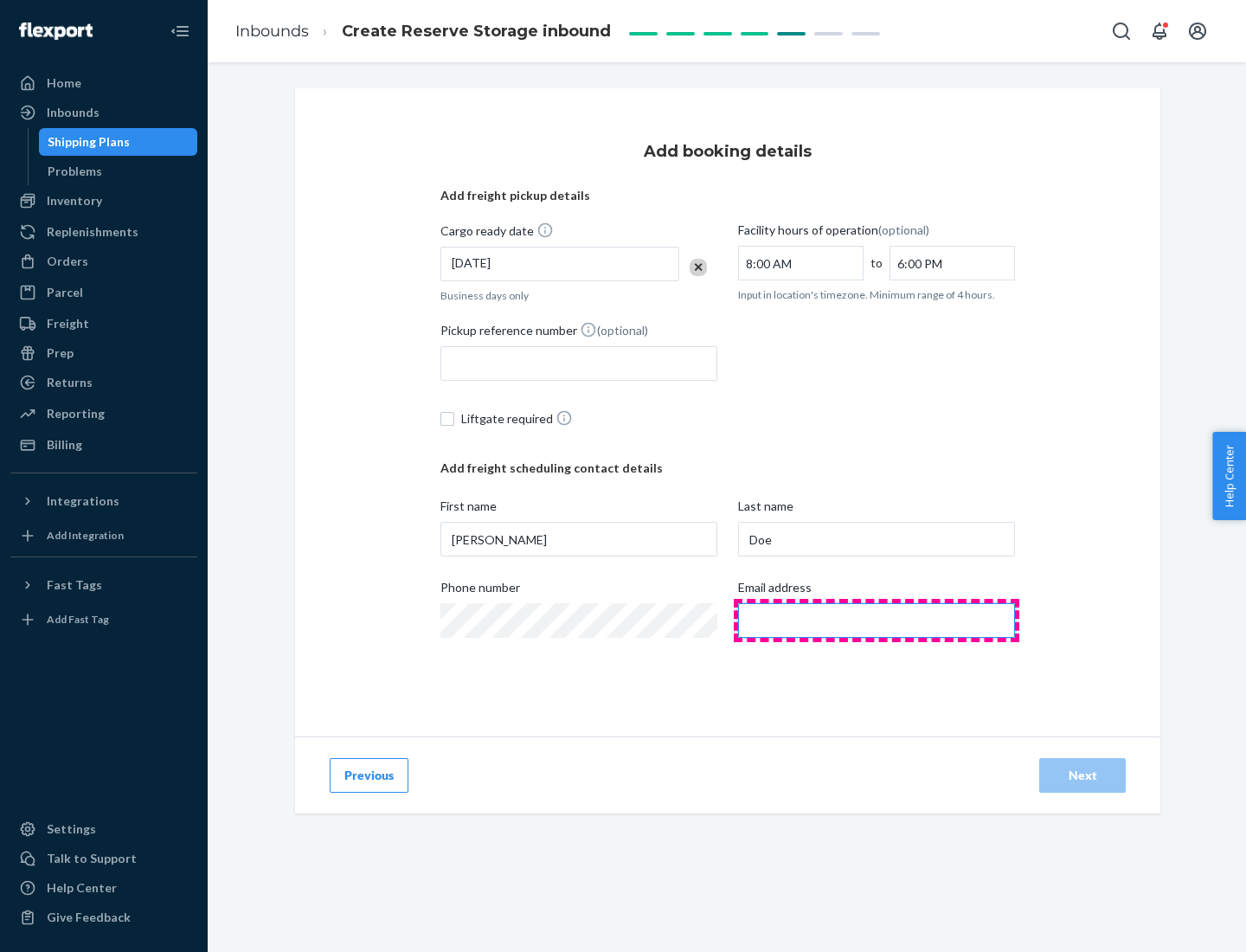
click at [877, 620] on input "Email address" at bounding box center [877, 620] width 276 height 35
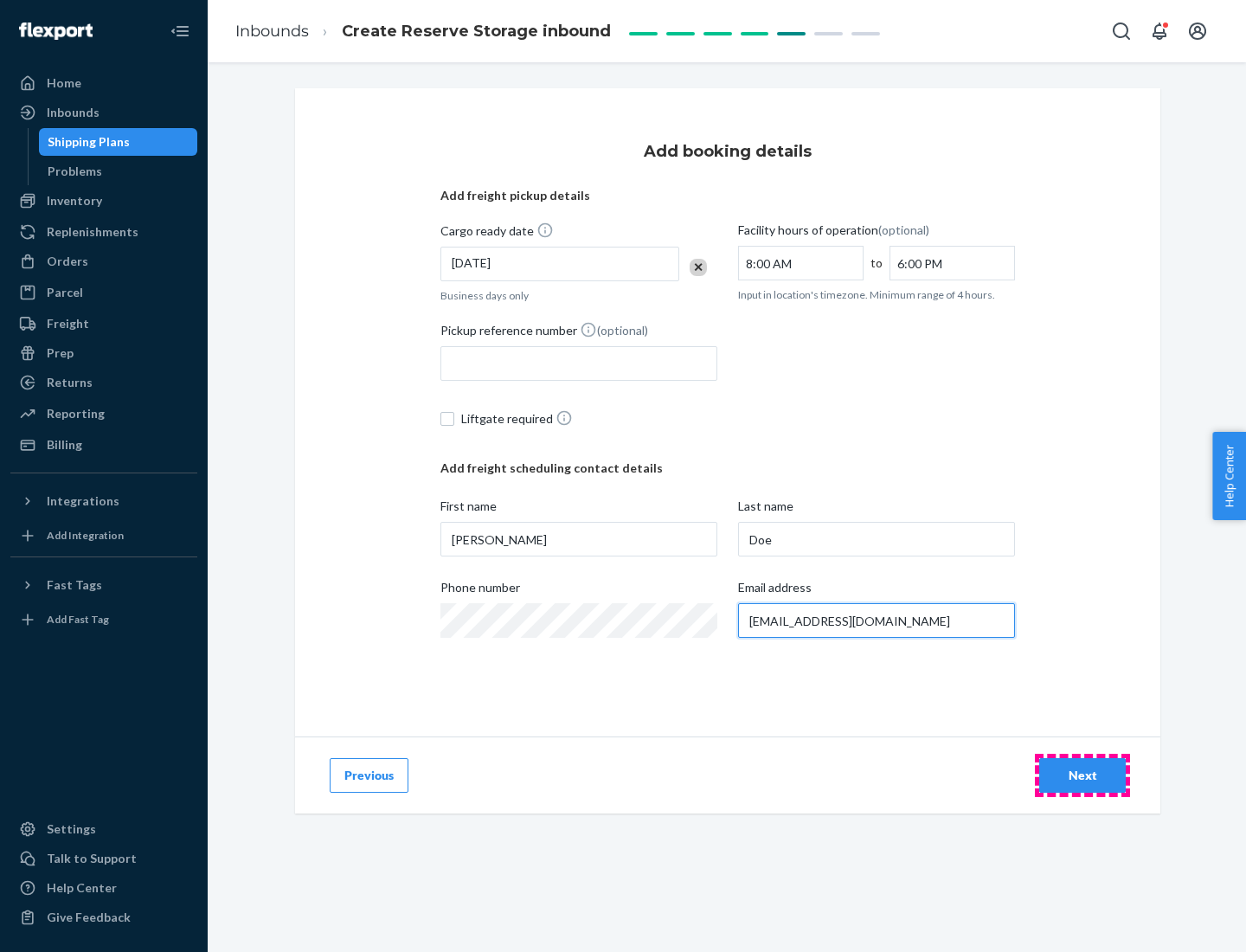
type input "[EMAIL_ADDRESS][DOMAIN_NAME]"
click at [1082, 775] on div "Next" at bounding box center [1082, 775] width 57 height 17
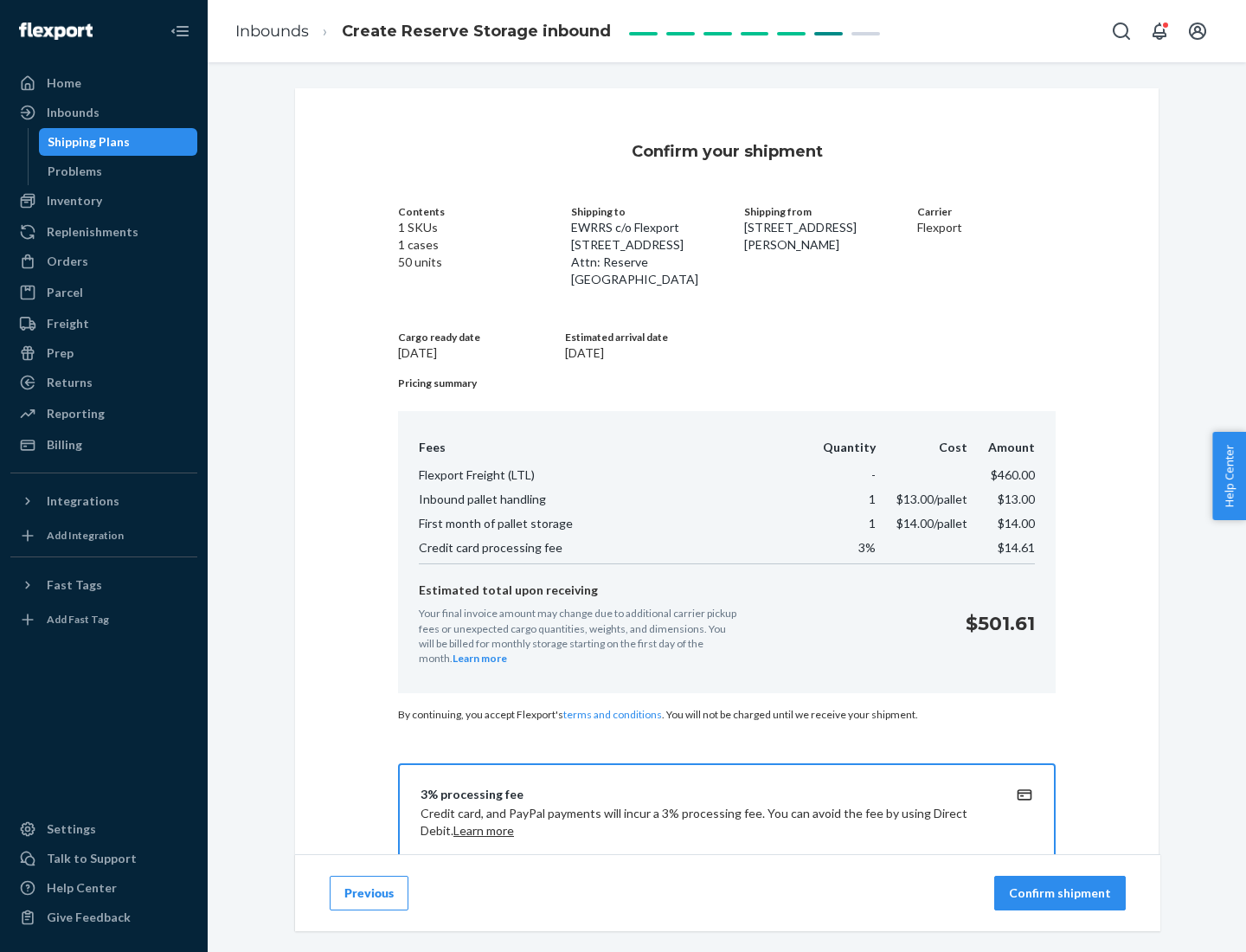
scroll to position [249, 0]
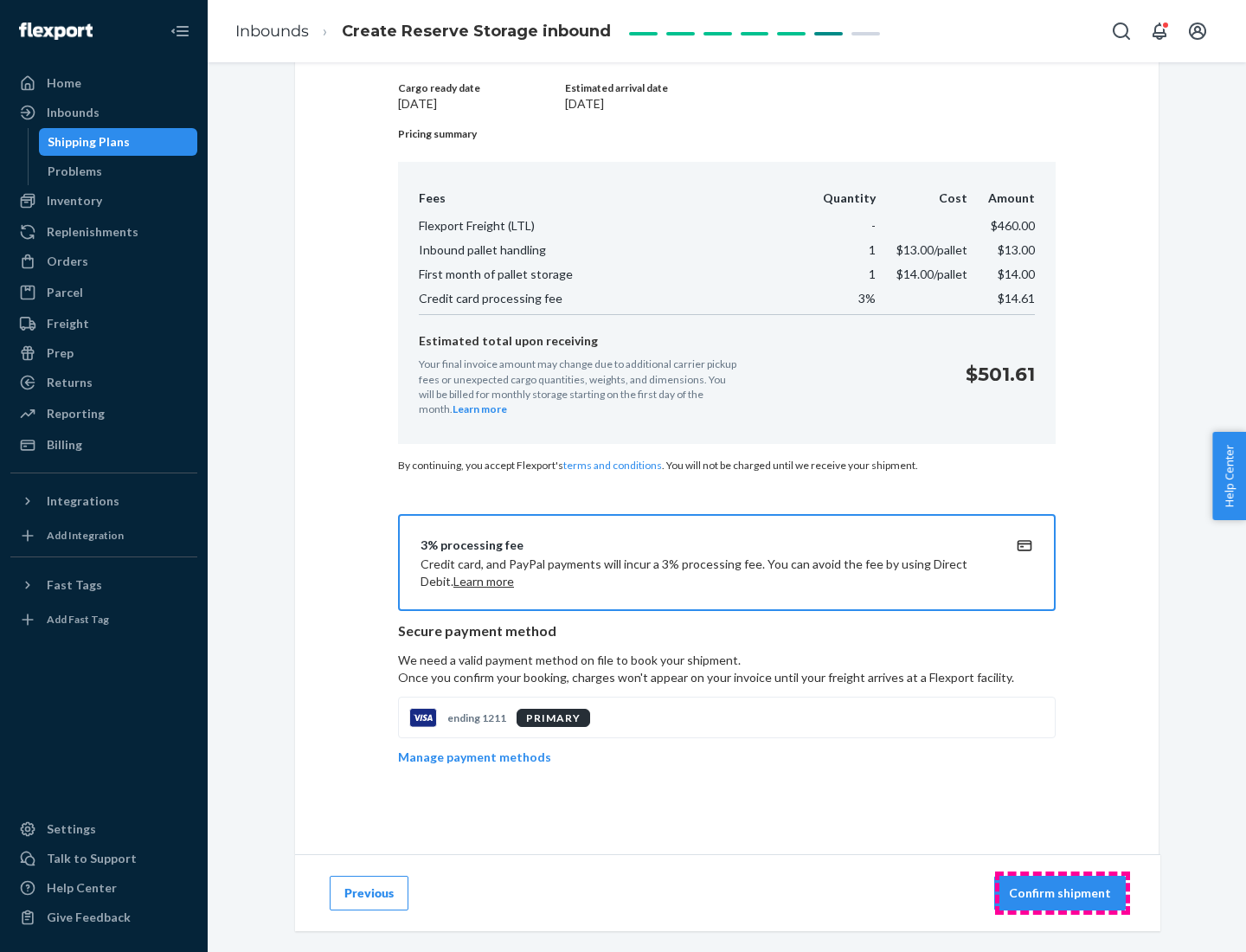
click at [1061, 893] on p "Confirm shipment" at bounding box center [1060, 892] width 102 height 17
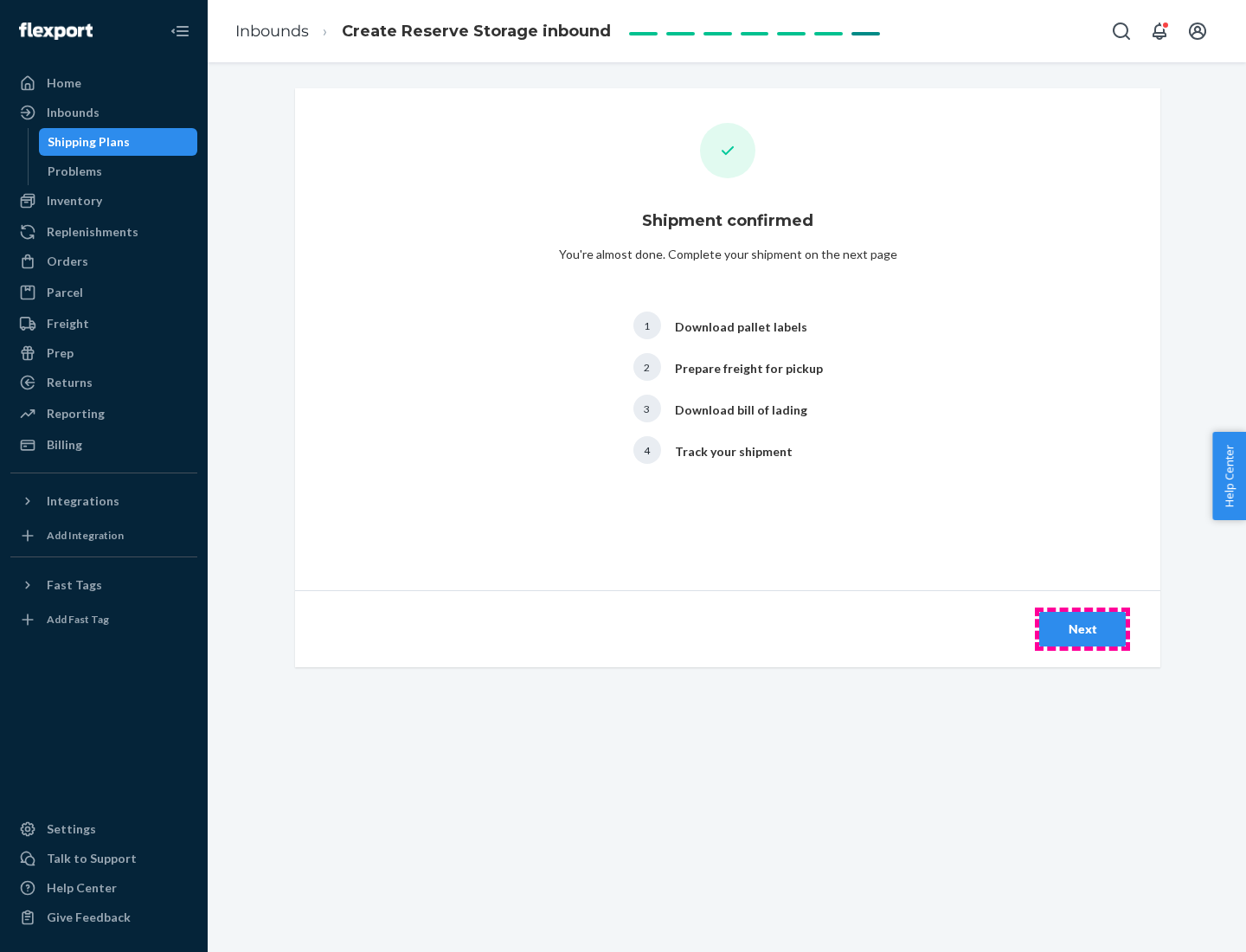
click at [1082, 629] on div "Next" at bounding box center [1082, 628] width 57 height 17
